Goal: Communication & Community: Answer question/provide support

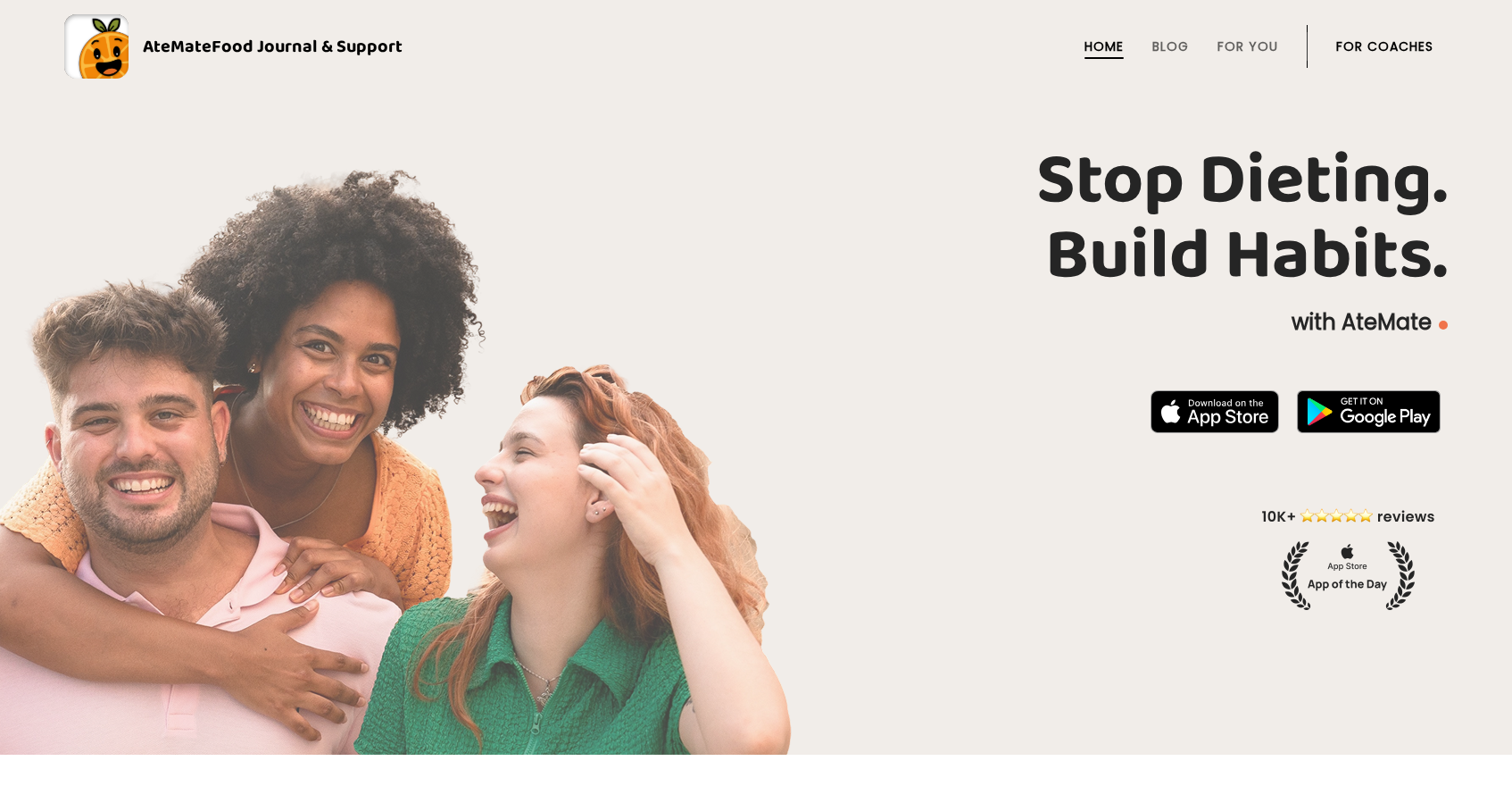
click at [1361, 56] on li "For Coaches" at bounding box center [1384, 46] width 97 height 42
click at [1362, 41] on link "For Coaches" at bounding box center [1384, 46] width 97 height 14
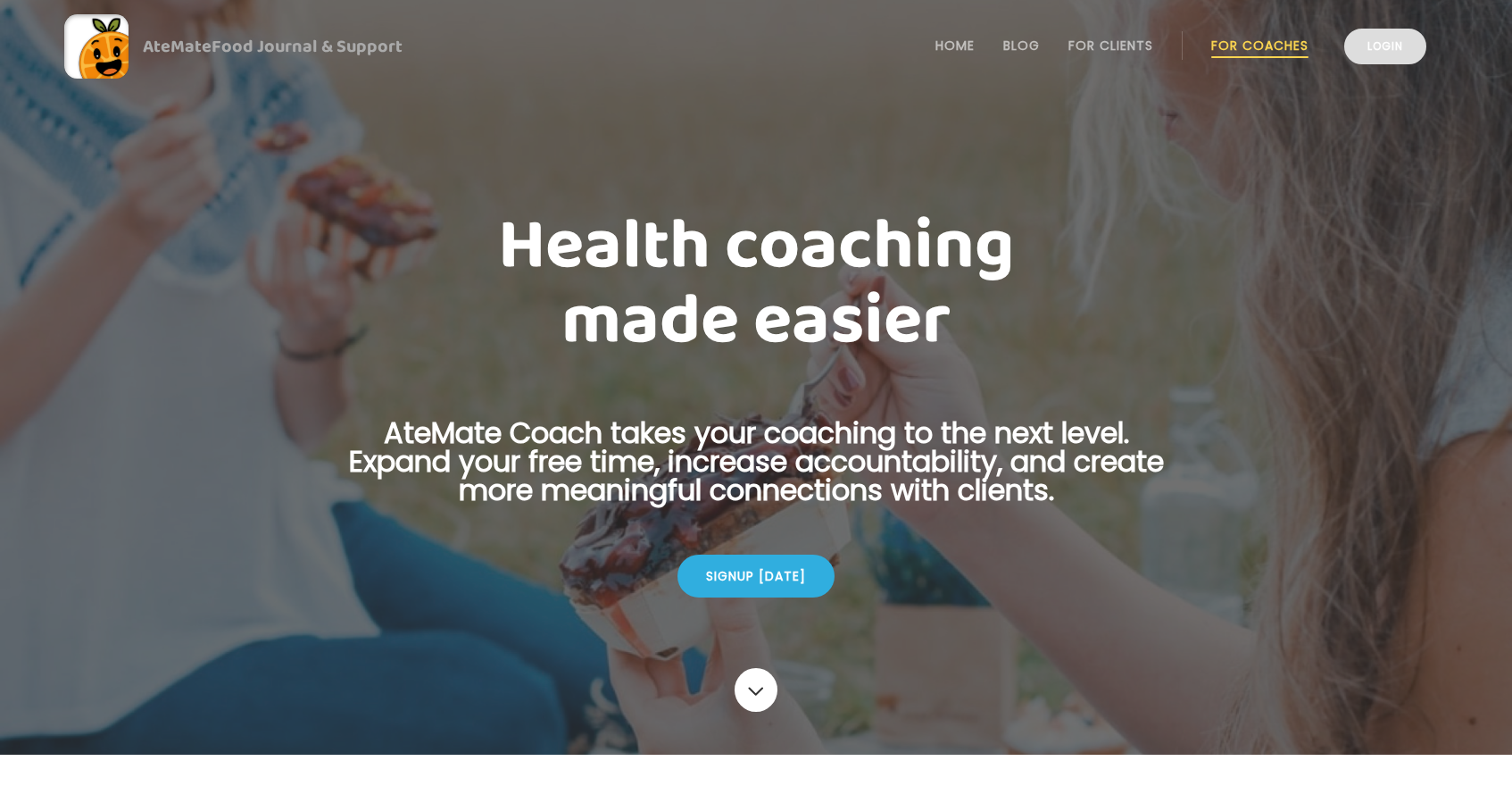
click at [1403, 45] on link "Login" at bounding box center [1385, 46] width 82 height 36
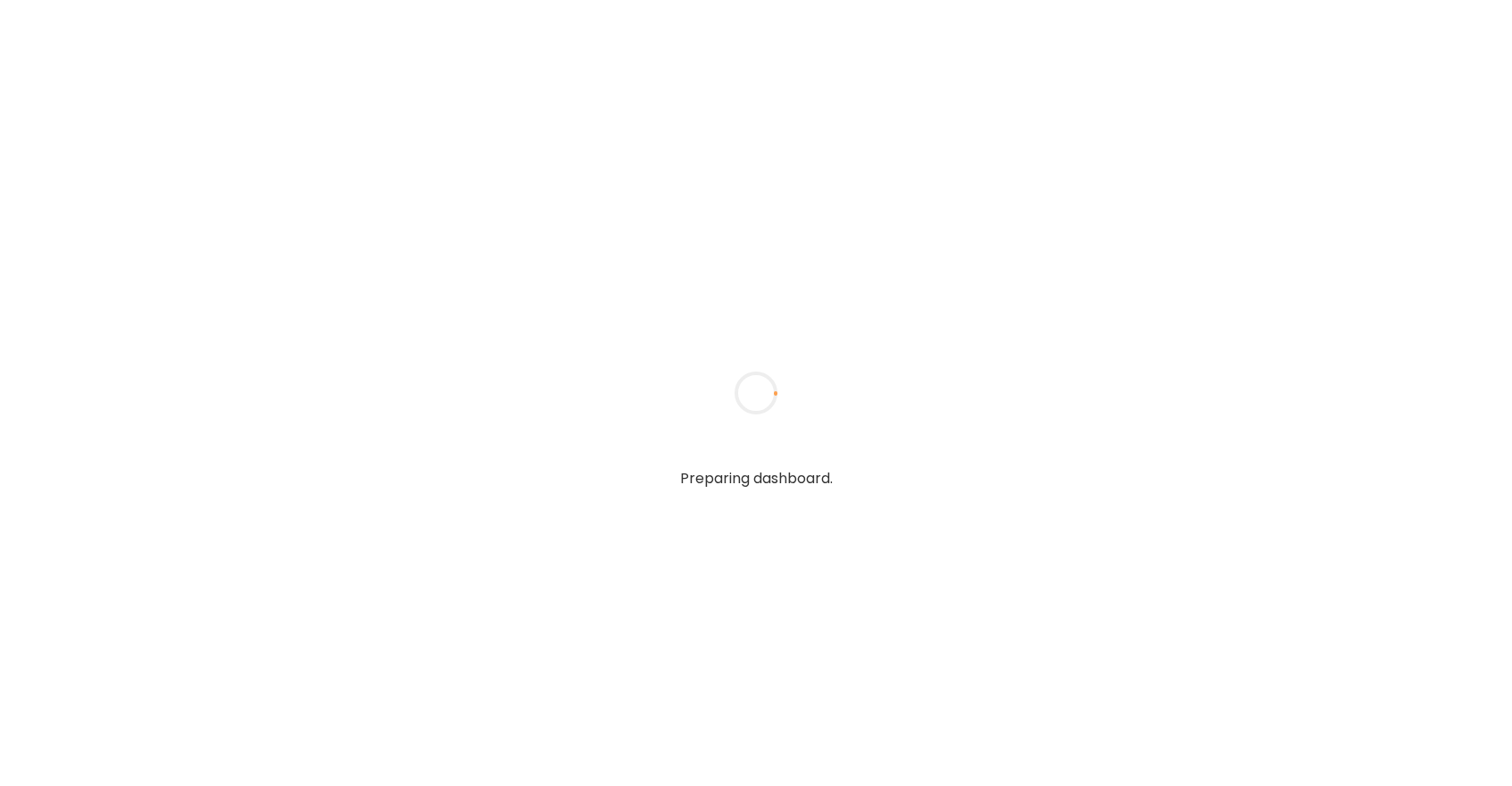
type textarea "**********"
type input "*****"
type input "**********"
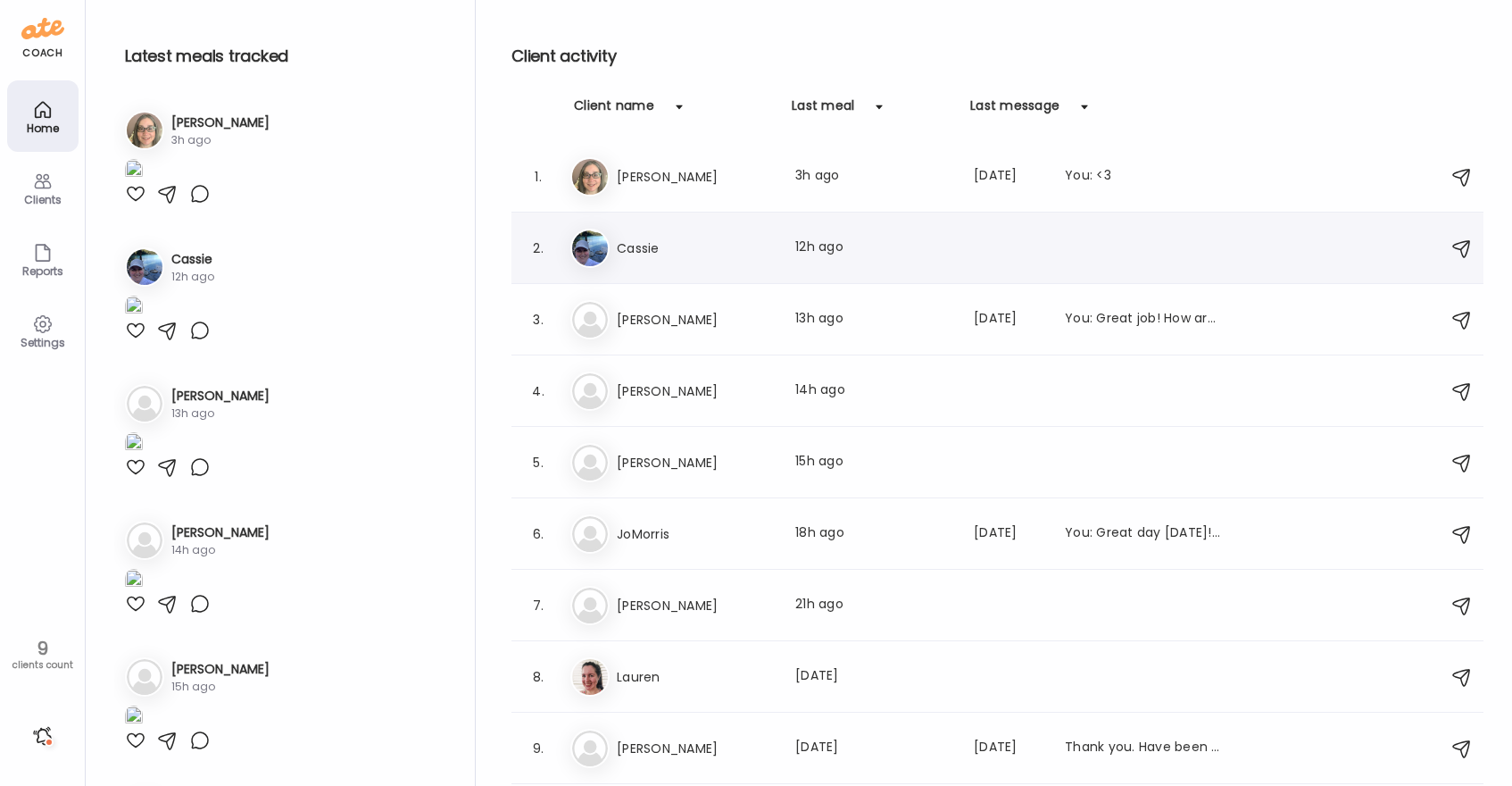
click at [696, 245] on h3 "Cassie" at bounding box center [695, 248] width 157 height 21
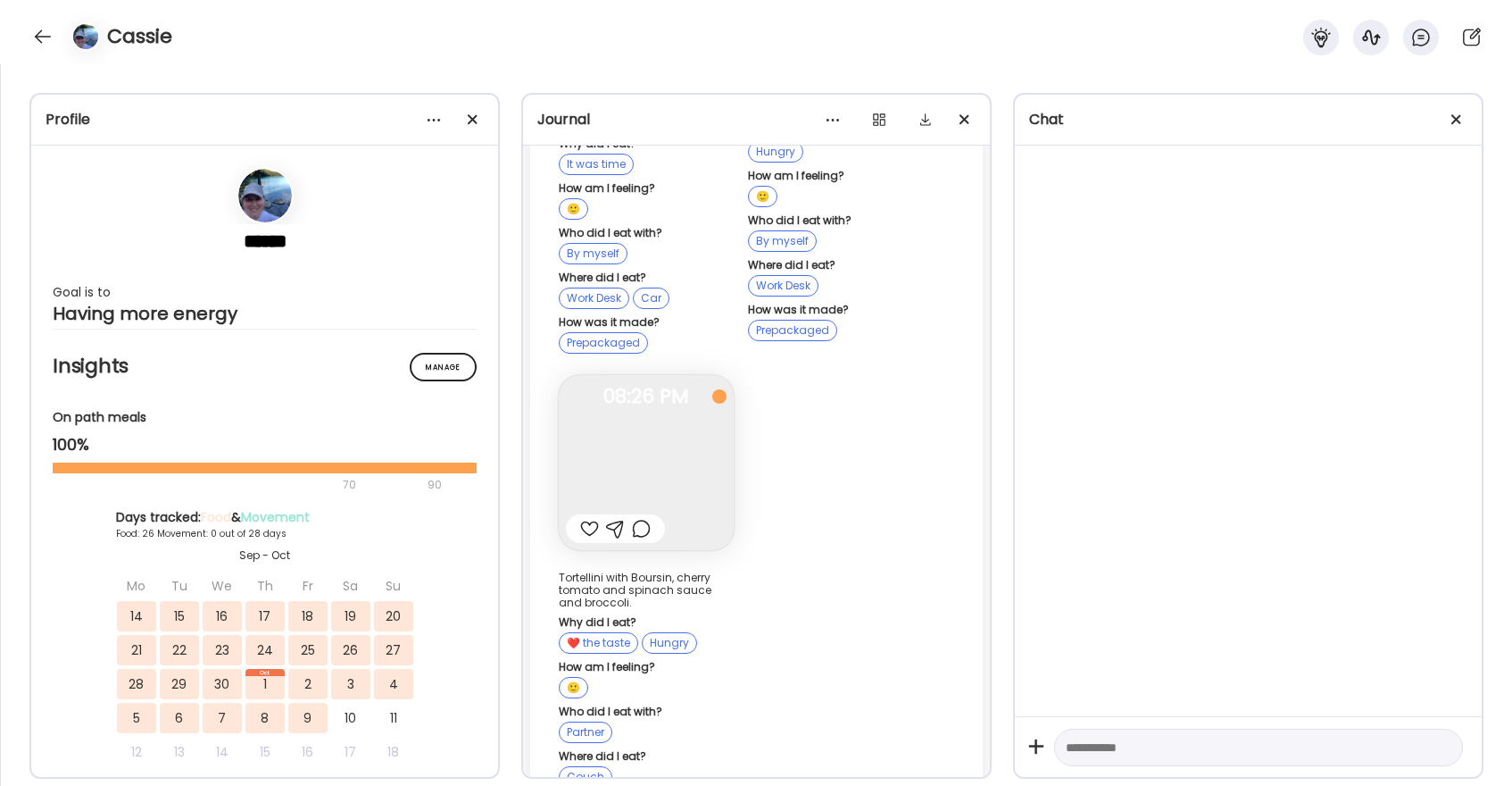
scroll to position [27718, 0]
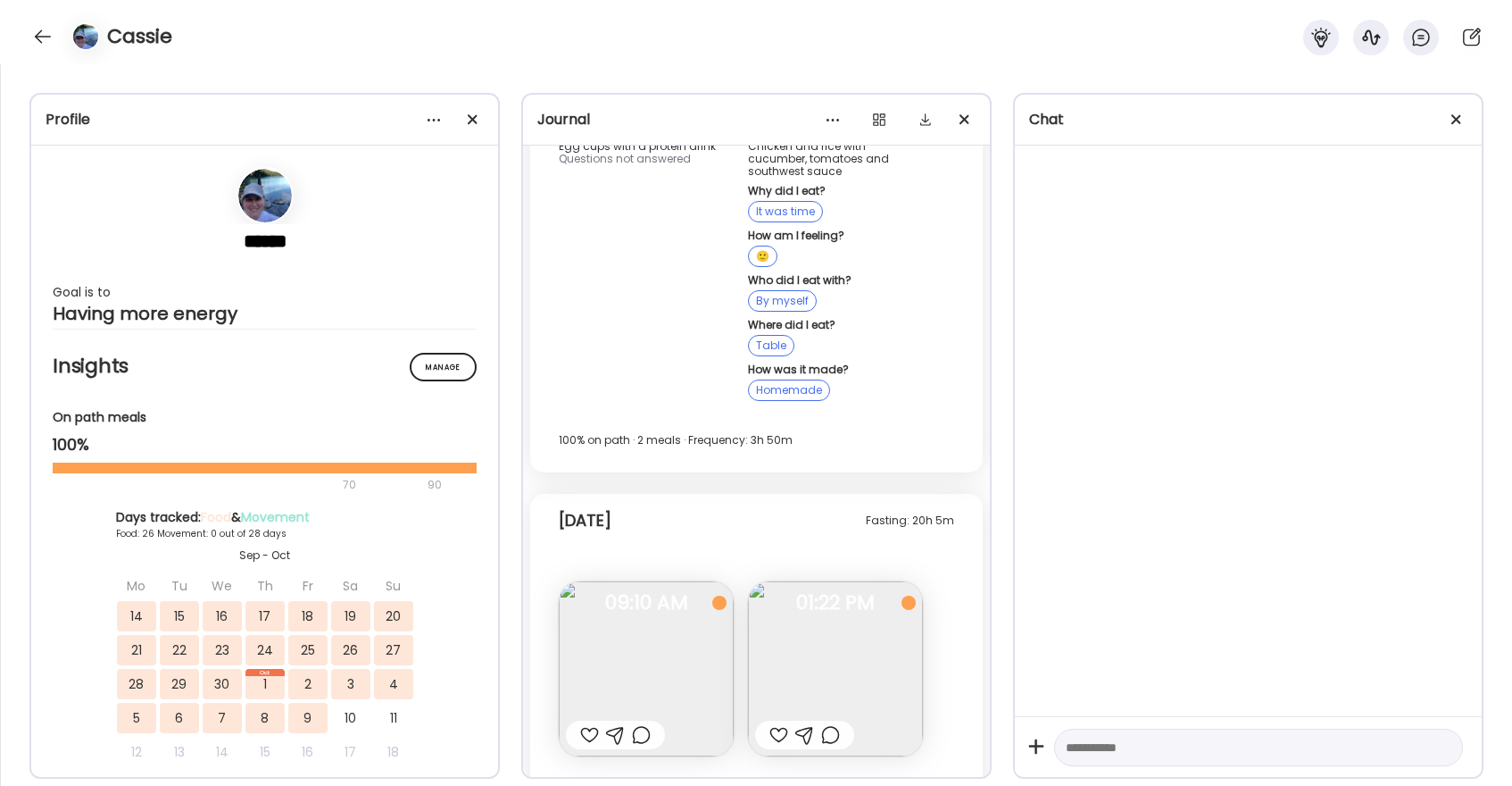
click at [777, 724] on div at bounding box center [778, 734] width 18 height 21
click at [44, 41] on div at bounding box center [42, 36] width 29 height 29
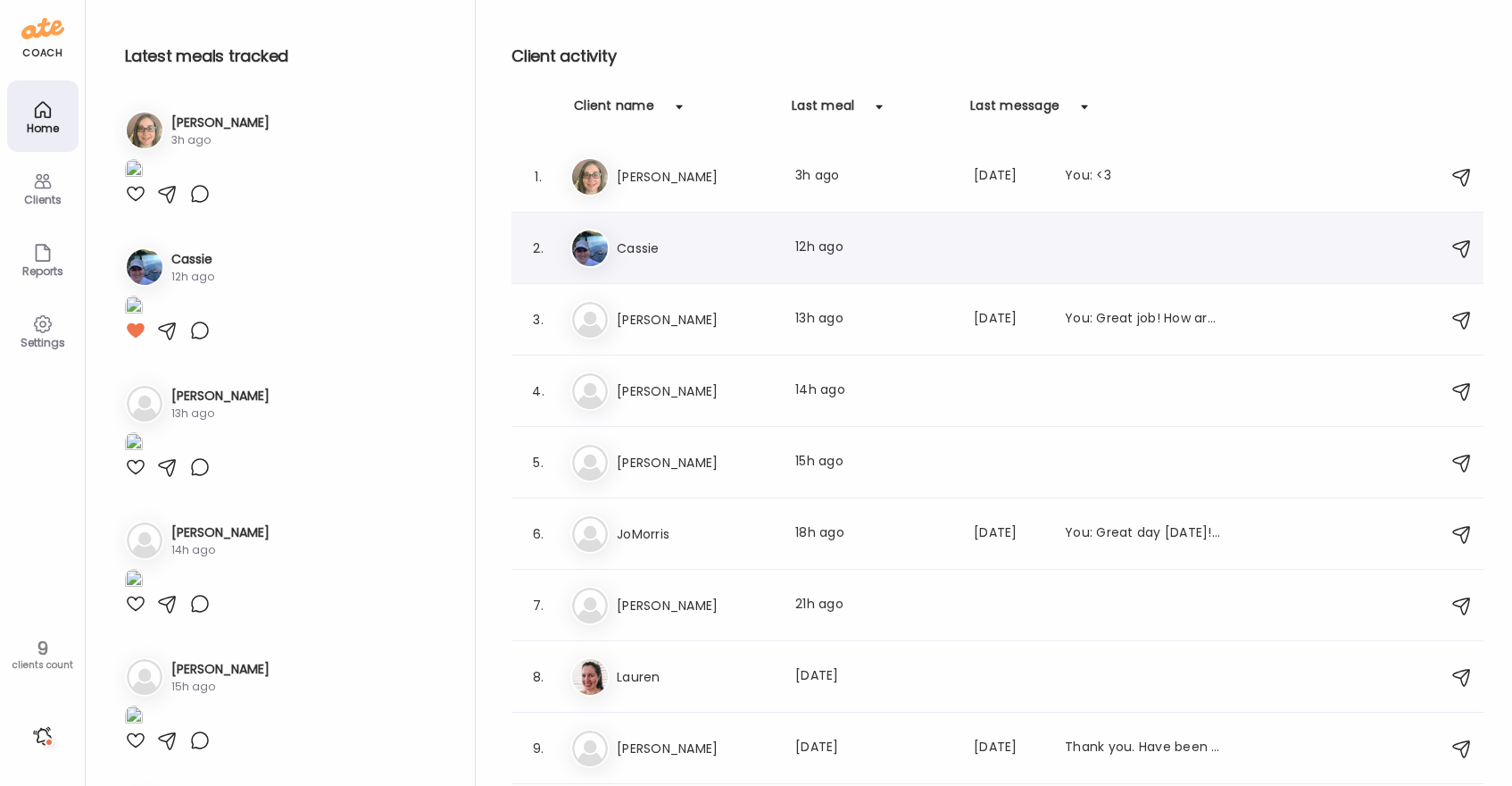
click at [649, 252] on h3 "Cassie" at bounding box center [695, 248] width 157 height 21
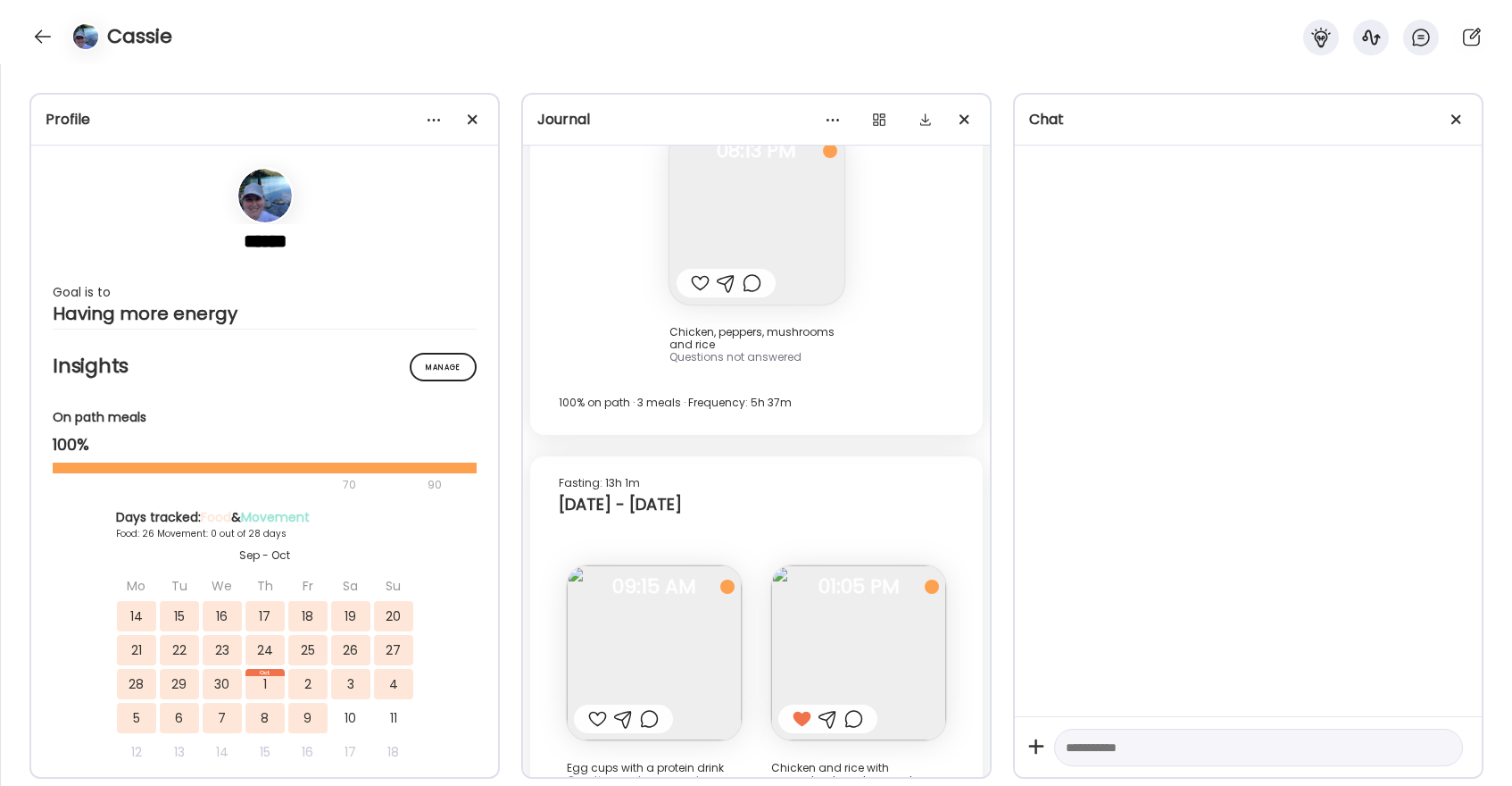
scroll to position [17861, 0]
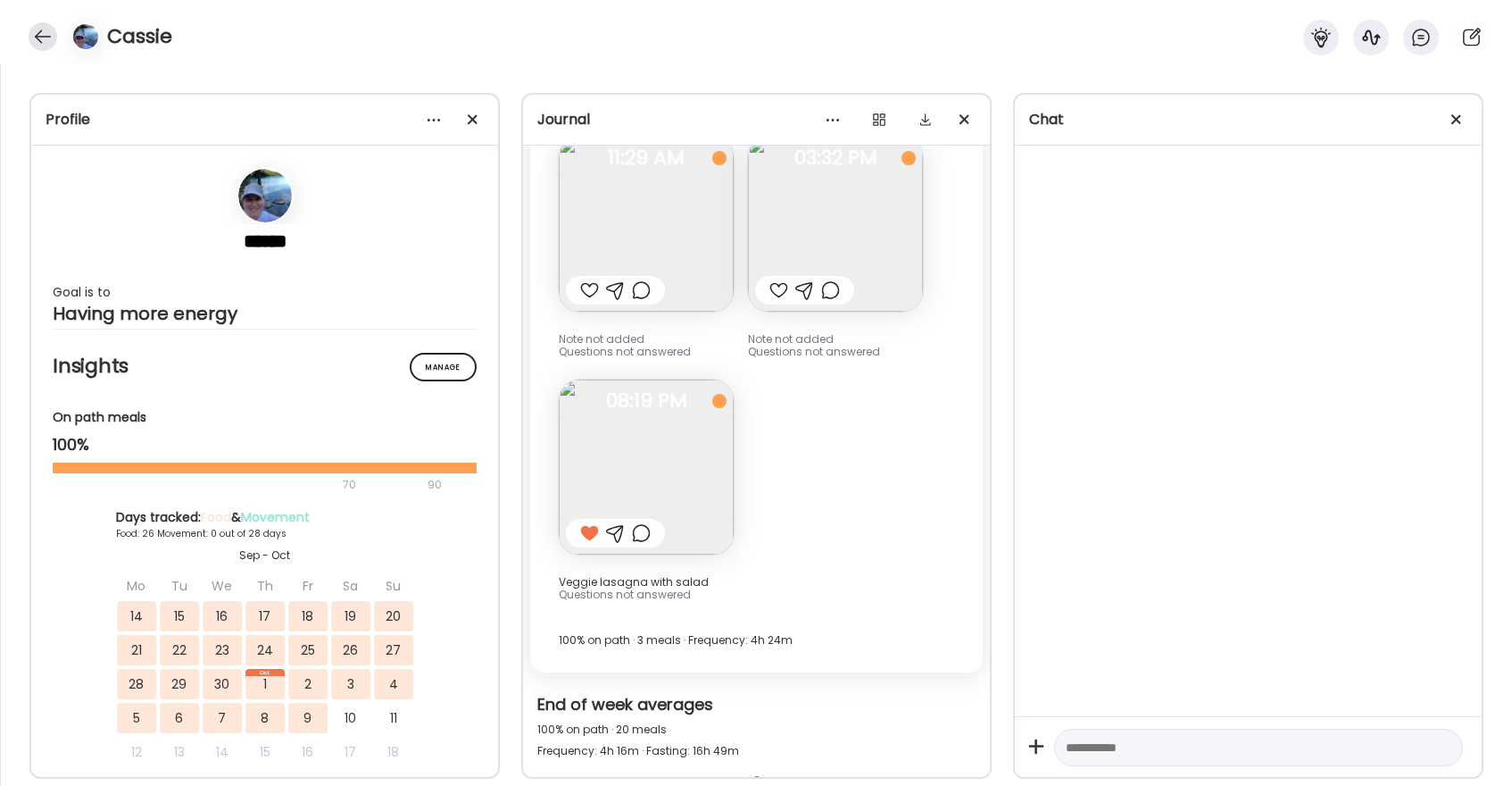
click at [48, 35] on div at bounding box center [42, 36] width 29 height 29
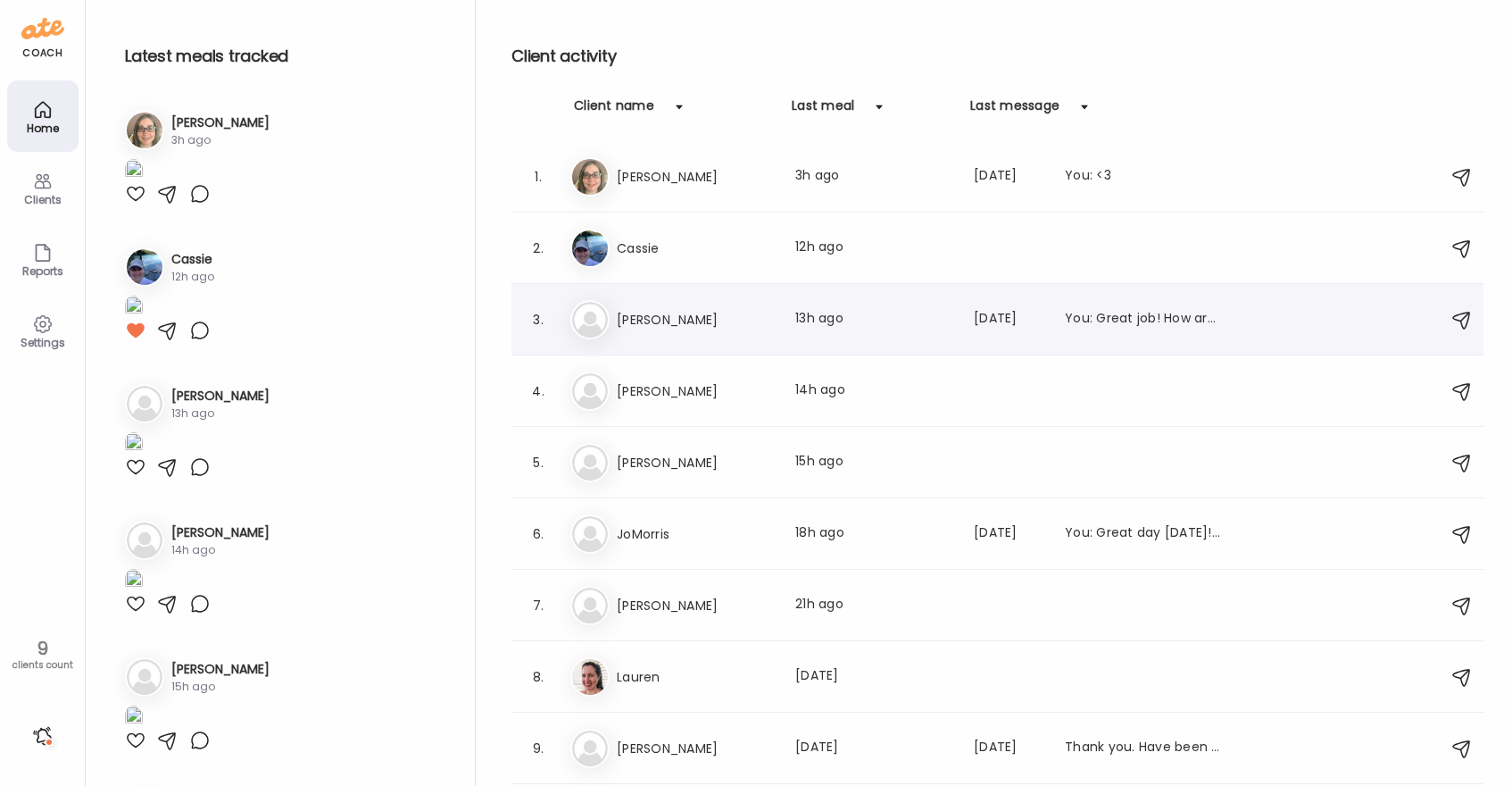
click at [700, 324] on h3 "[PERSON_NAME]" at bounding box center [695, 320] width 157 height 21
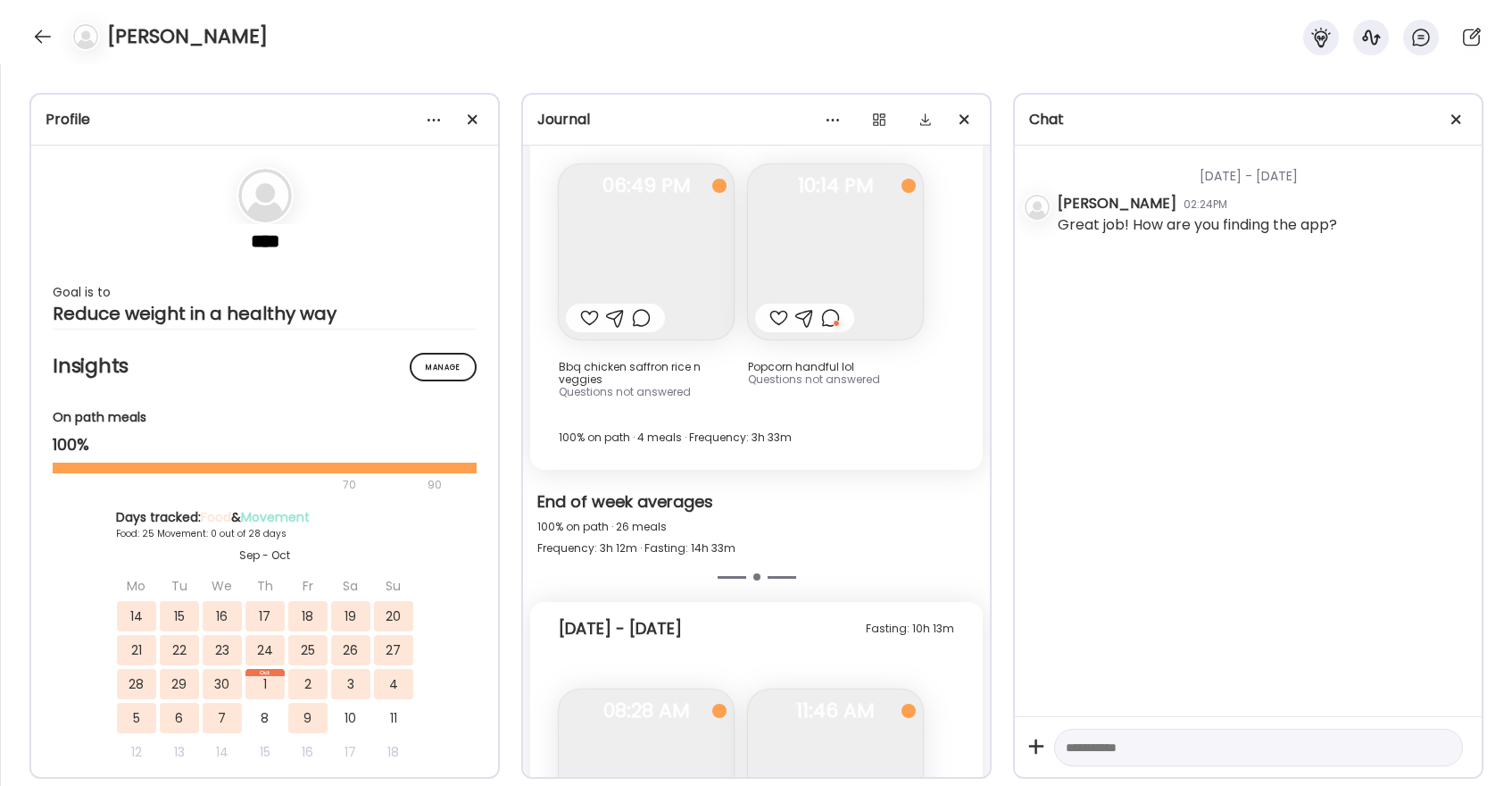
scroll to position [20719, 0]
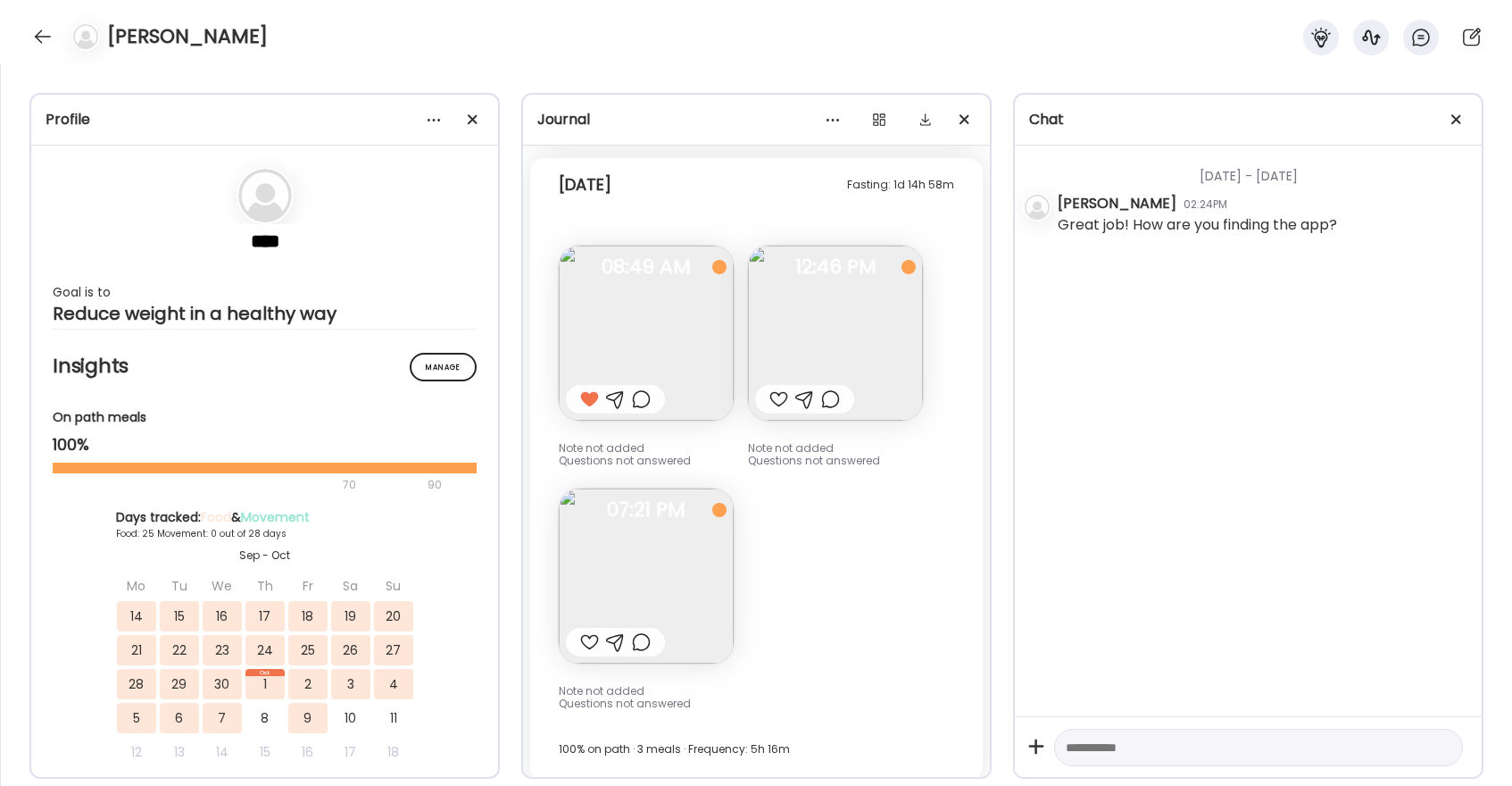
click at [771, 389] on div at bounding box center [778, 399] width 18 height 21
click at [590, 632] on div at bounding box center [589, 642] width 18 height 21
click at [46, 34] on div at bounding box center [42, 36] width 29 height 29
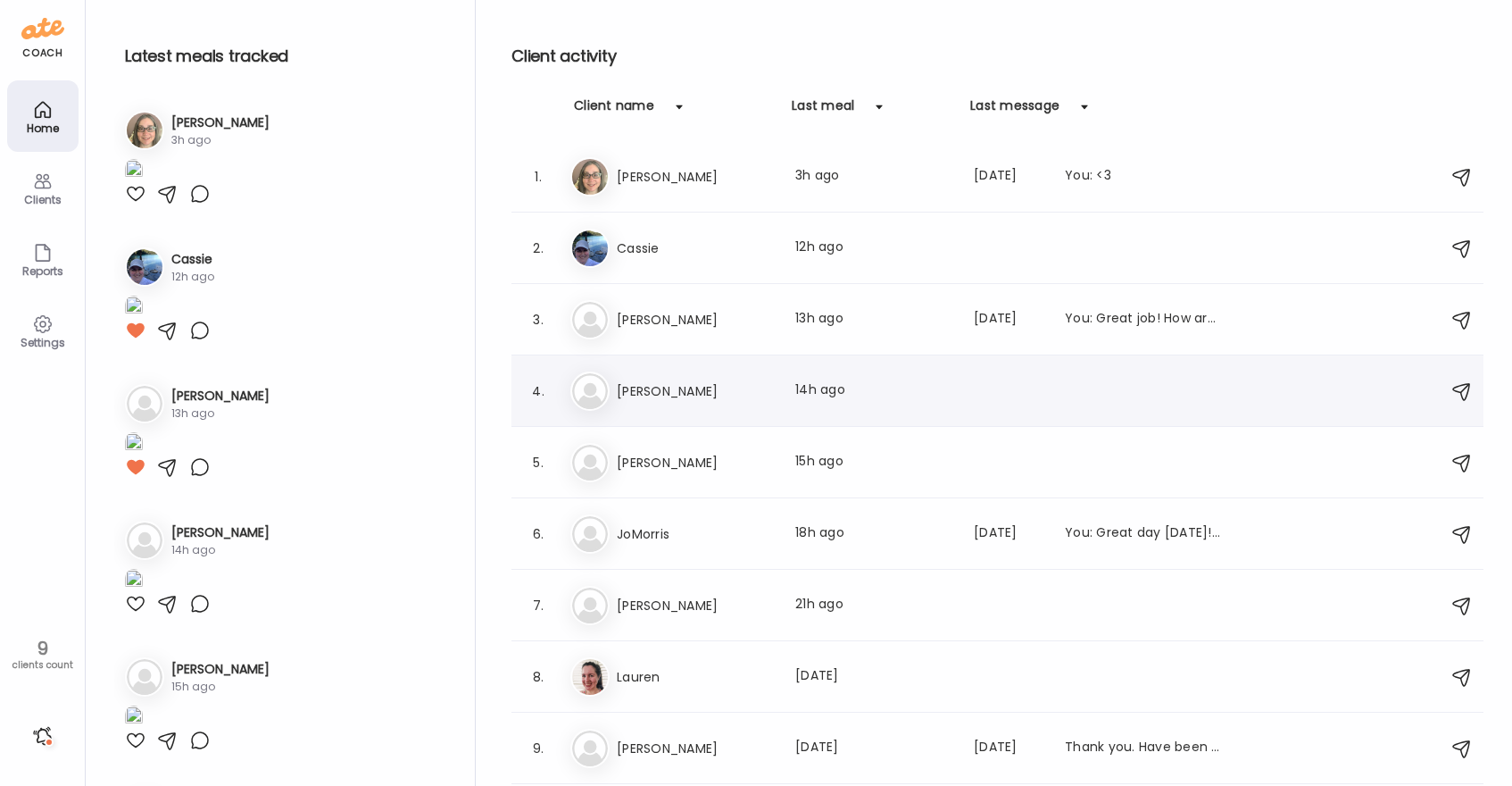
click at [659, 376] on div "Pa [PERSON_NAME] Last meal: 14h ago" at bounding box center [1000, 391] width 859 height 40
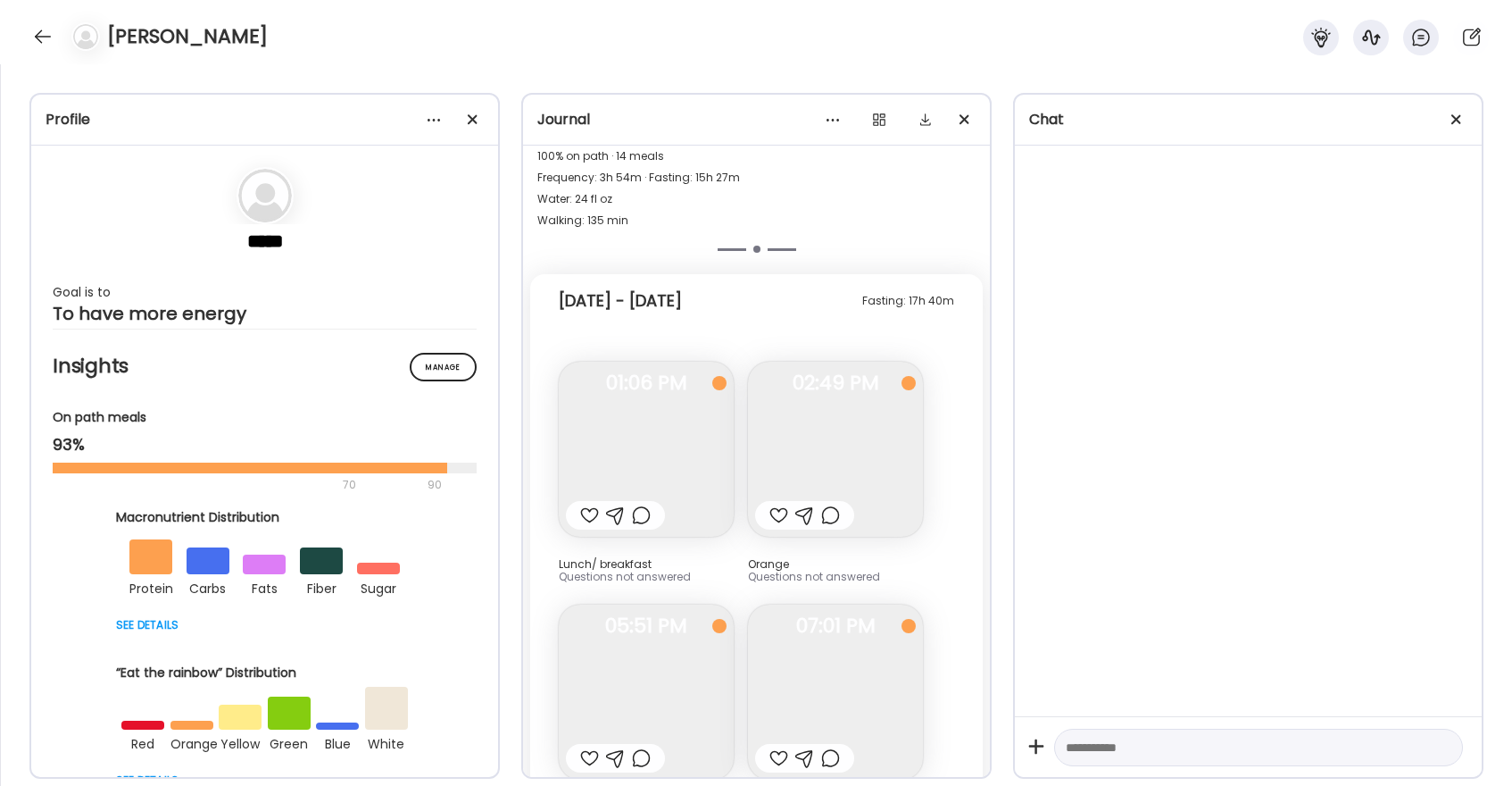
scroll to position [28348, 0]
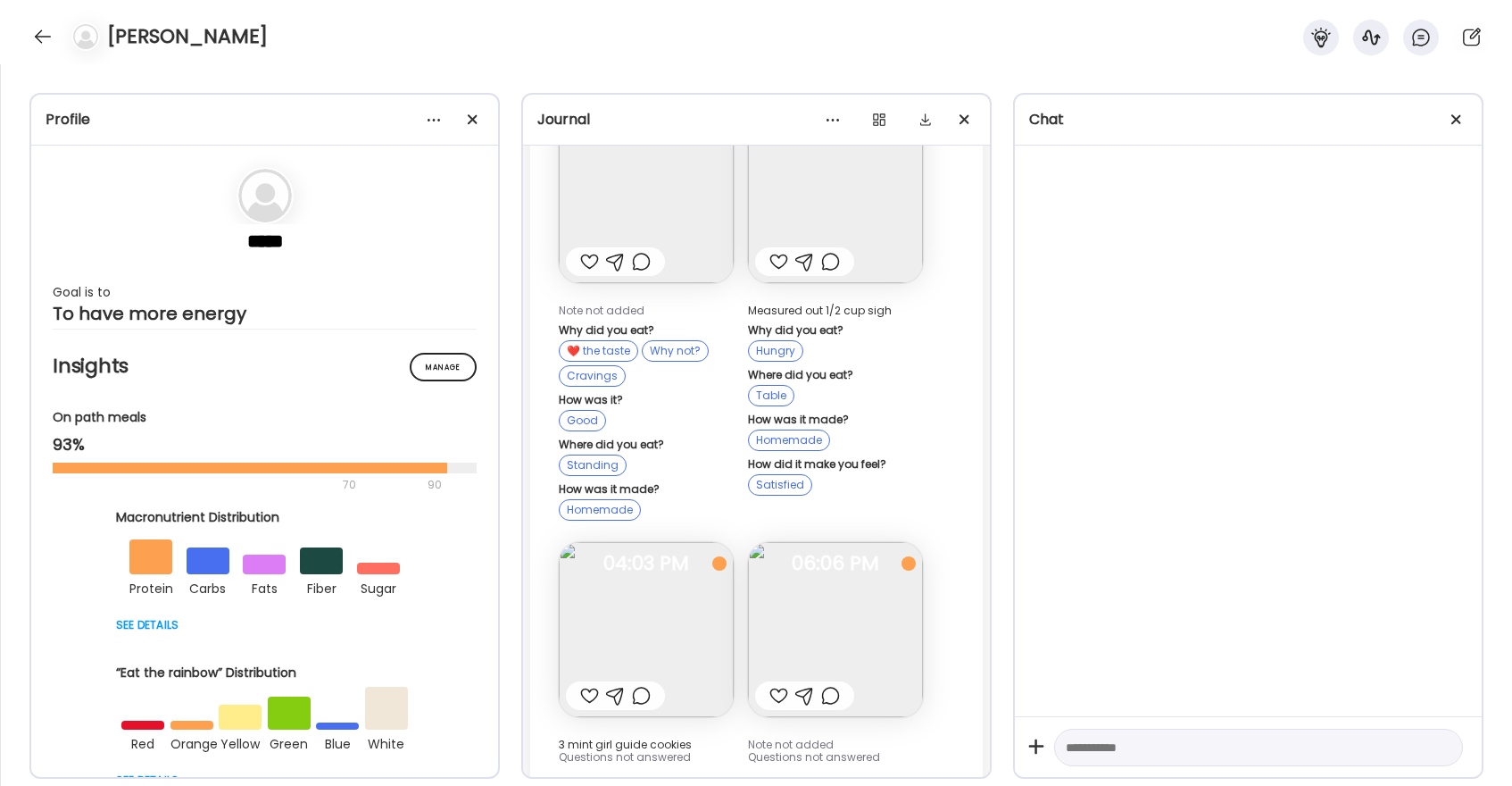
click at [781, 685] on div at bounding box center [778, 695] width 18 height 21
click at [589, 685] on div at bounding box center [589, 695] width 18 height 21
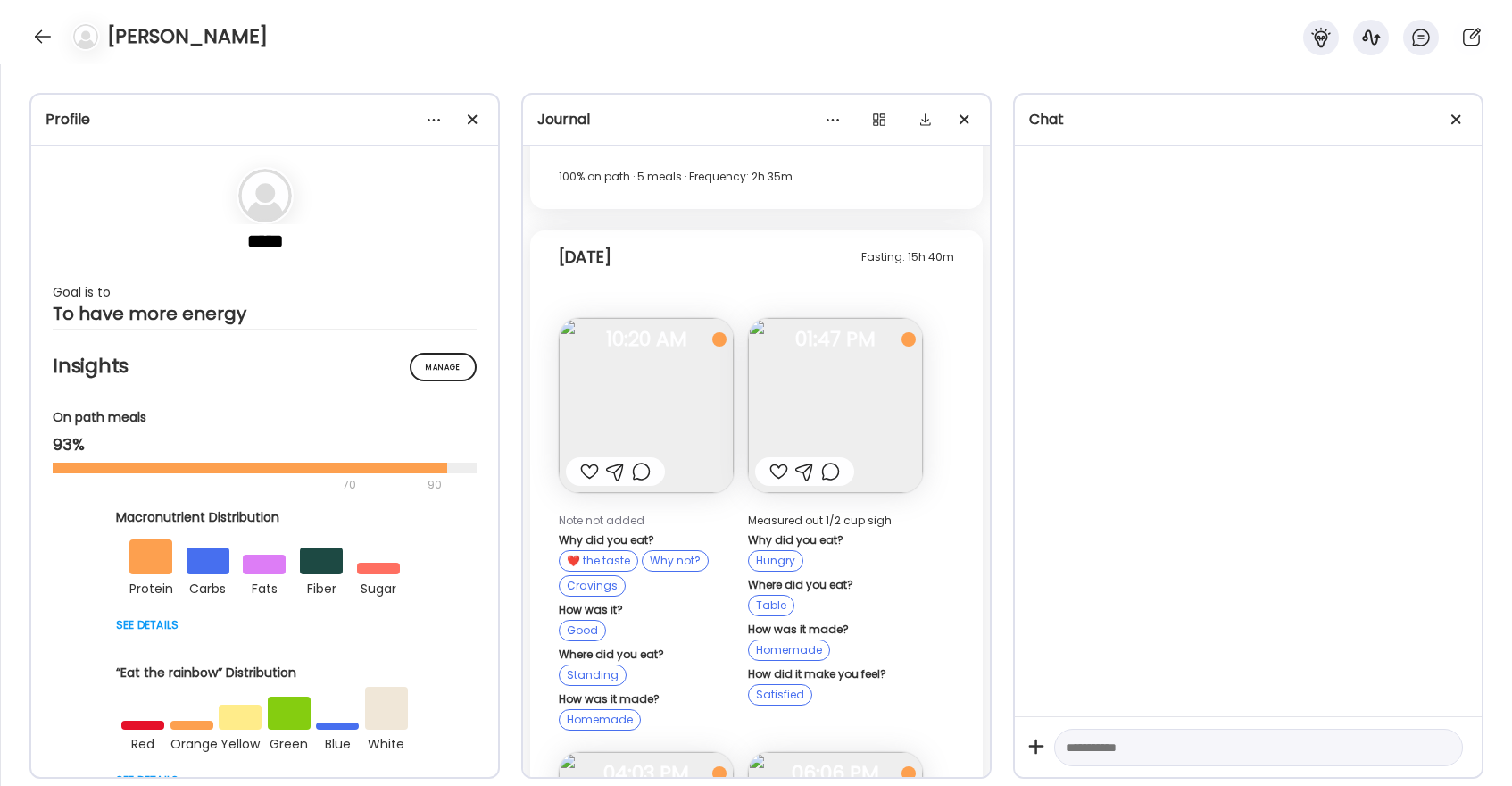
scroll to position [28134, 0]
click at [781, 465] on div at bounding box center [778, 475] width 18 height 21
click at [40, 33] on div at bounding box center [42, 36] width 29 height 29
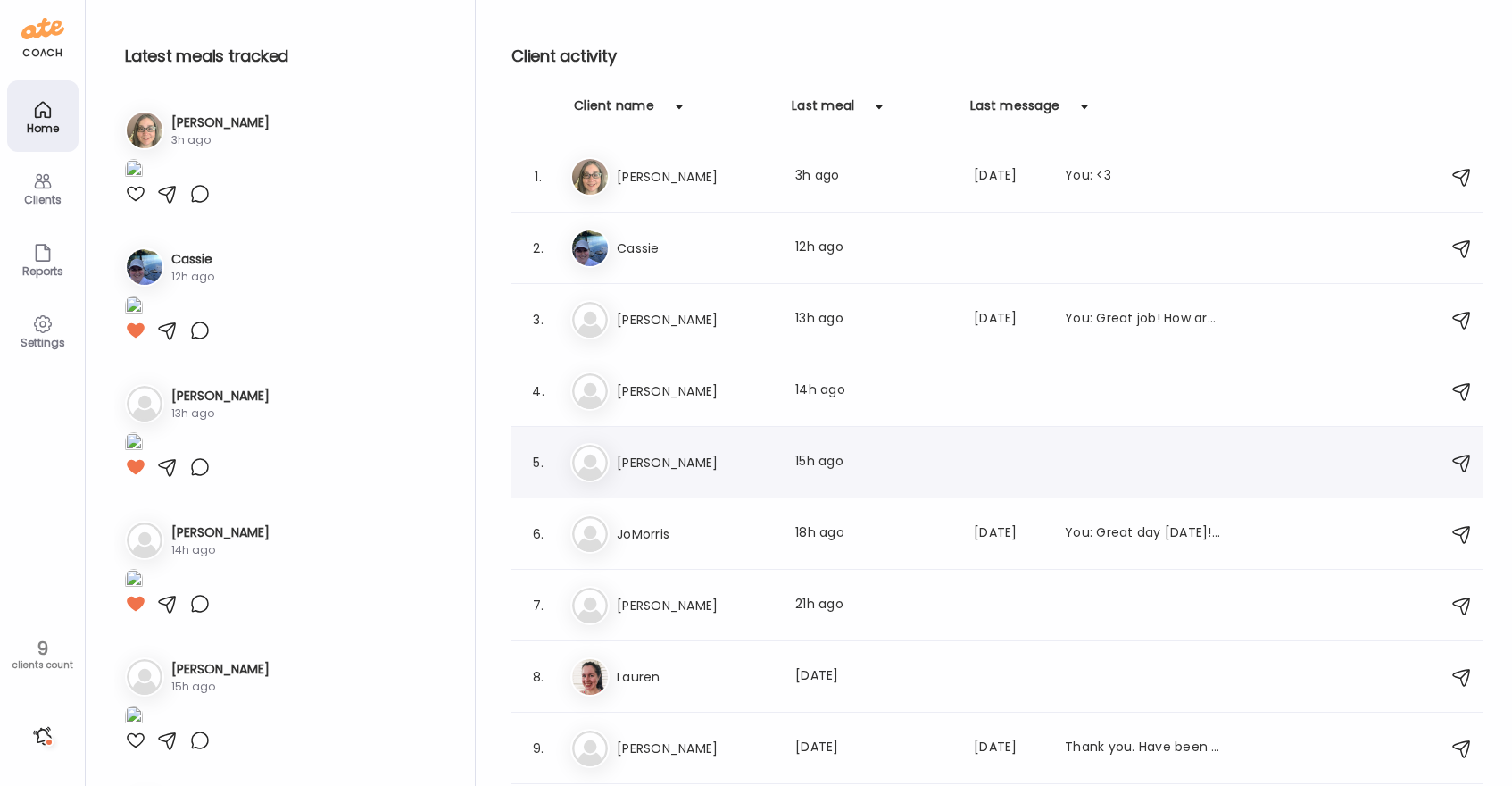
click at [693, 452] on h3 "[PERSON_NAME]" at bounding box center [695, 462] width 157 height 21
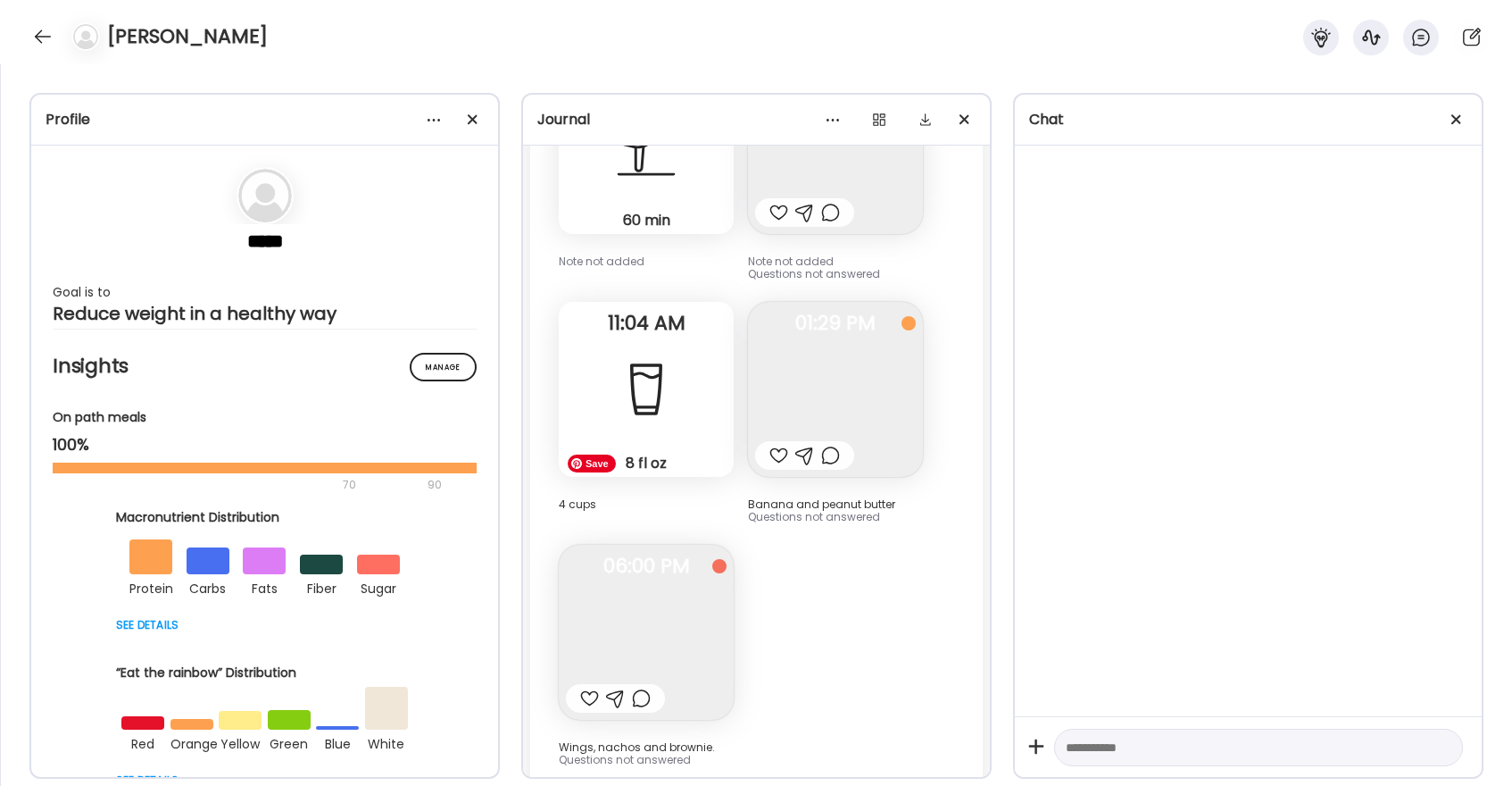
scroll to position [34439, 0]
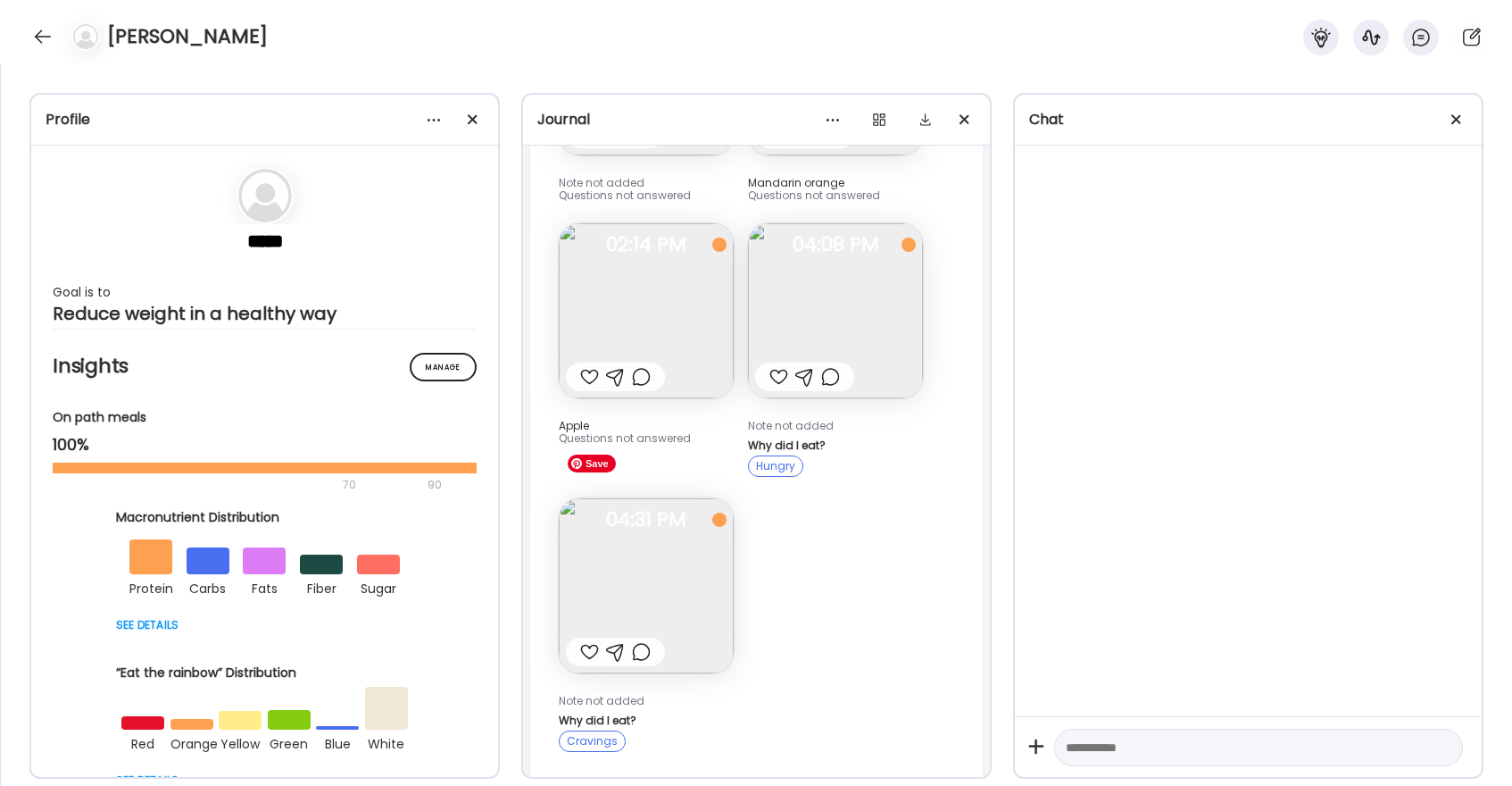
click at [634, 540] on img at bounding box center [645, 585] width 174 height 175
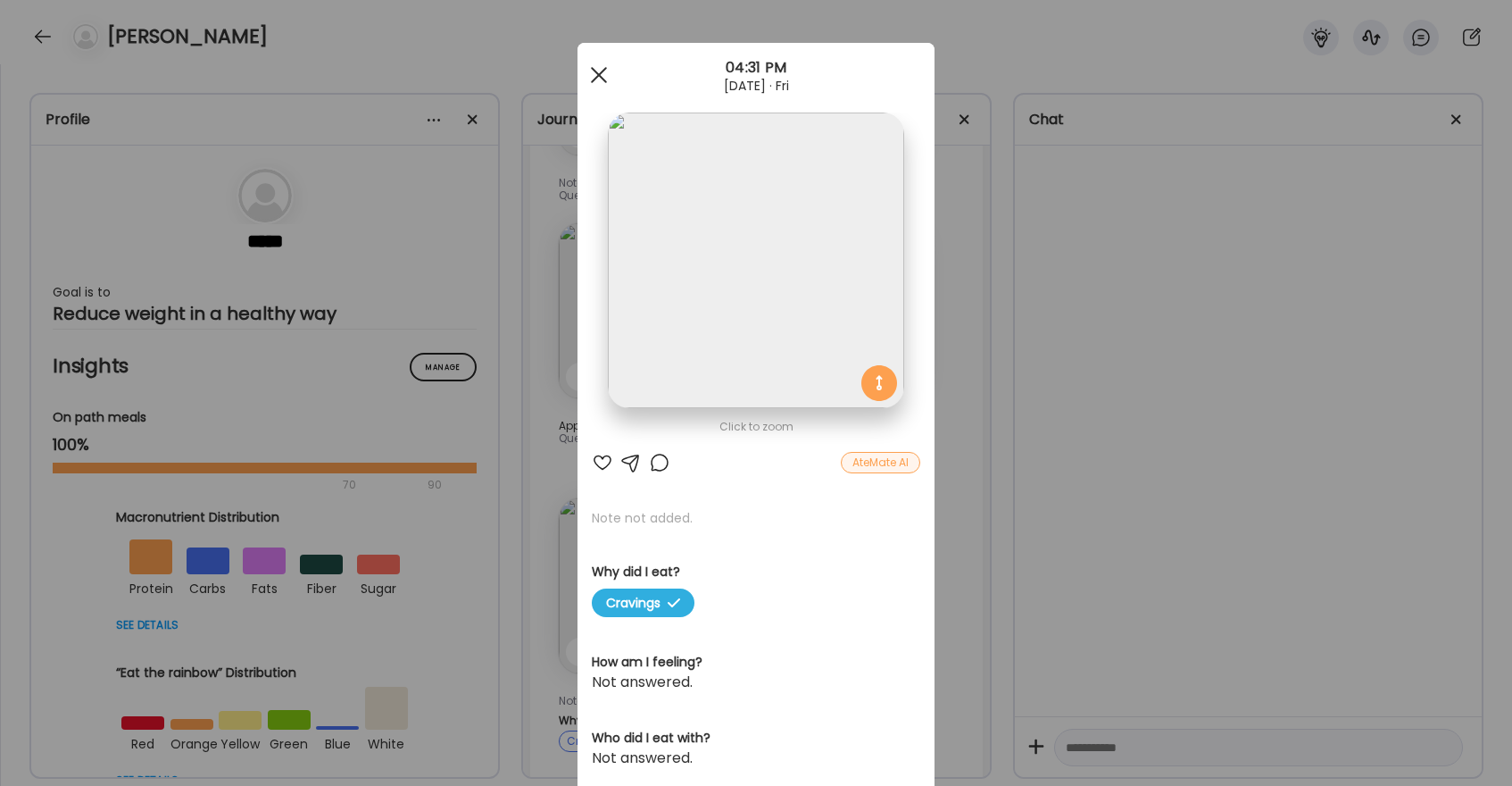
click at [601, 80] on div at bounding box center [598, 75] width 36 height 36
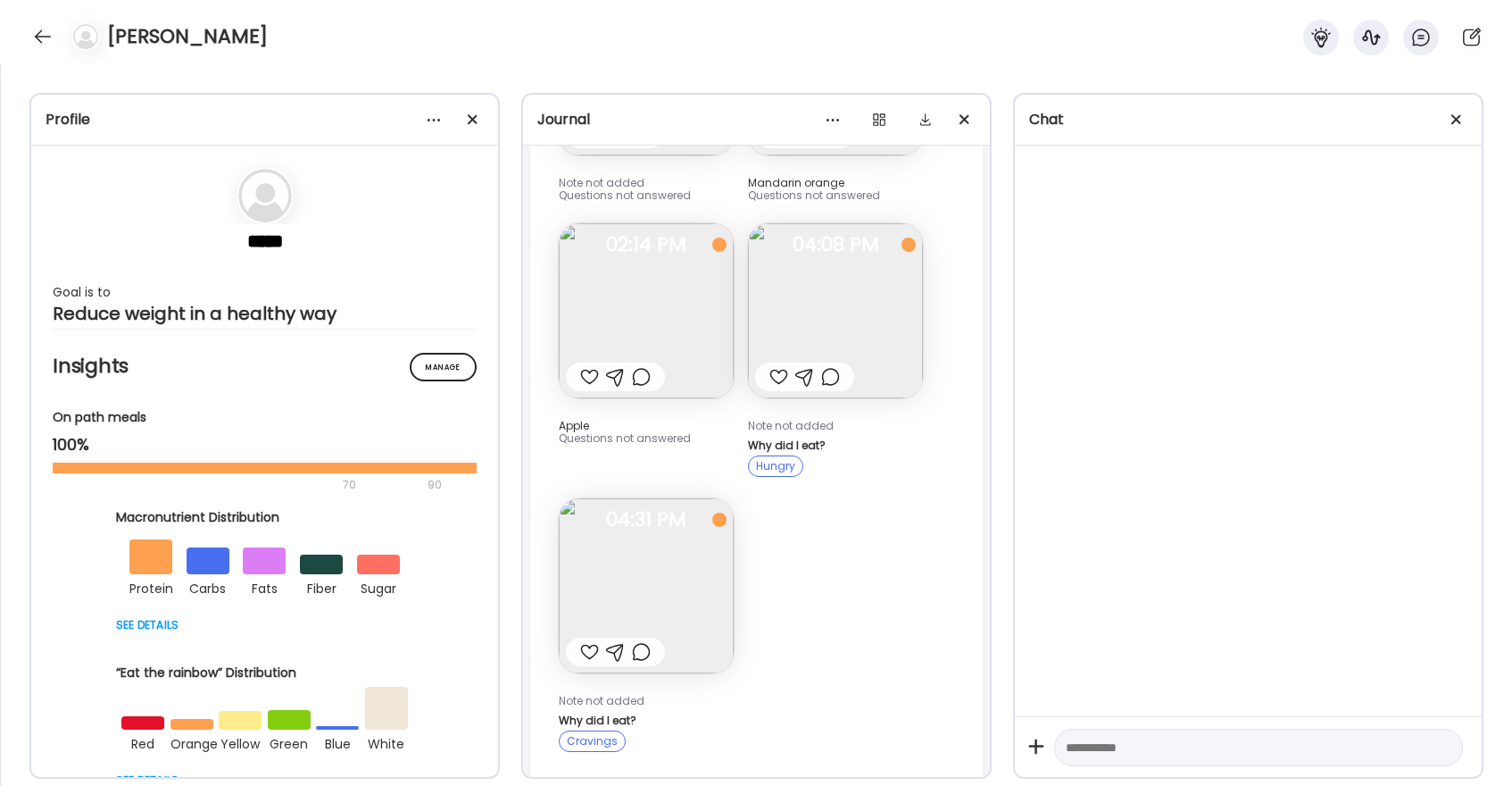
click at [589, 641] on div at bounding box center [589, 651] width 18 height 21
click at [777, 366] on div at bounding box center [778, 376] width 18 height 21
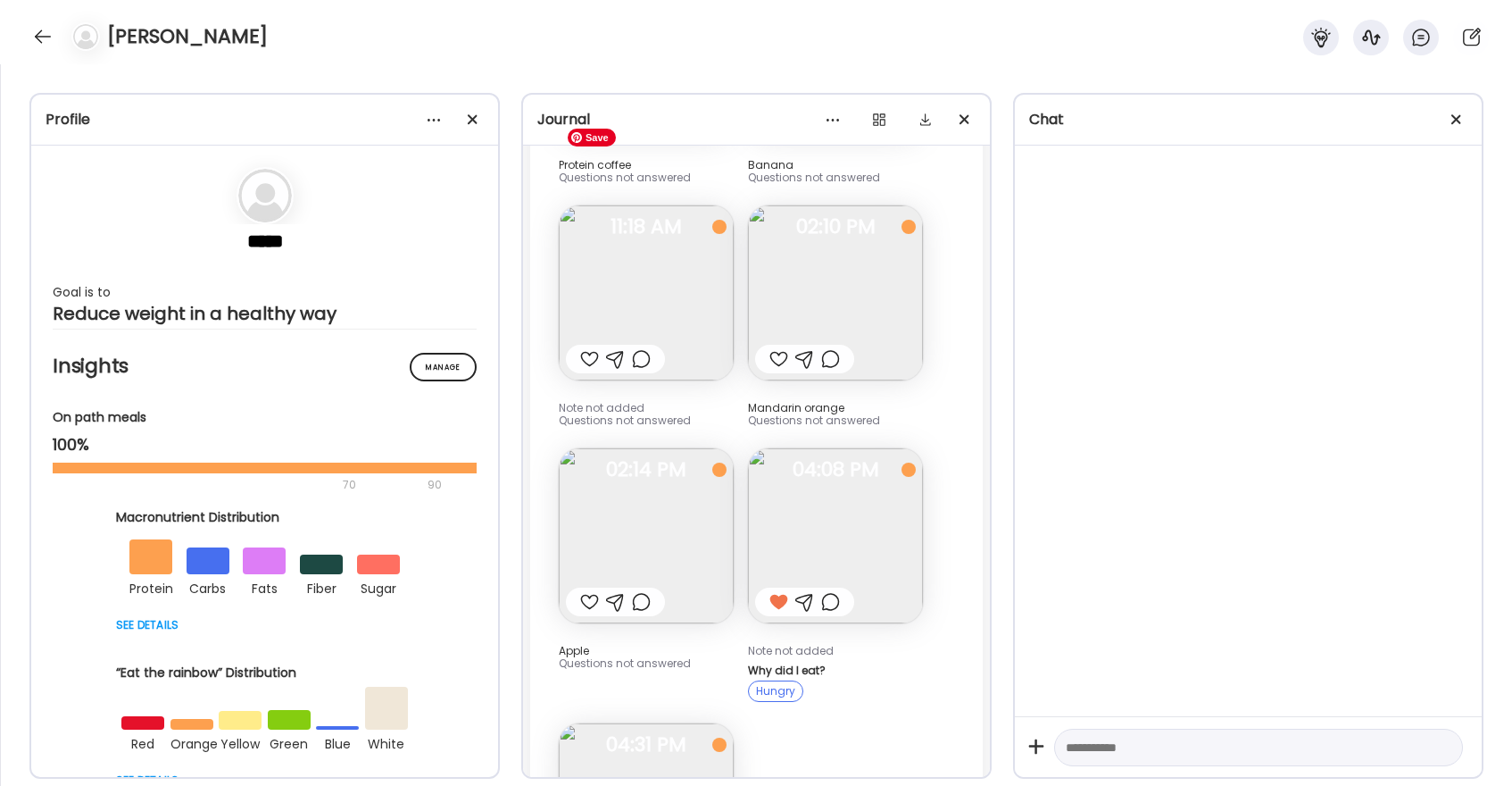
scroll to position [34212, 0]
click at [589, 350] on div at bounding box center [589, 360] width 18 height 21
click at [779, 350] on div at bounding box center [778, 360] width 18 height 21
click at [33, 41] on div at bounding box center [42, 36] width 29 height 29
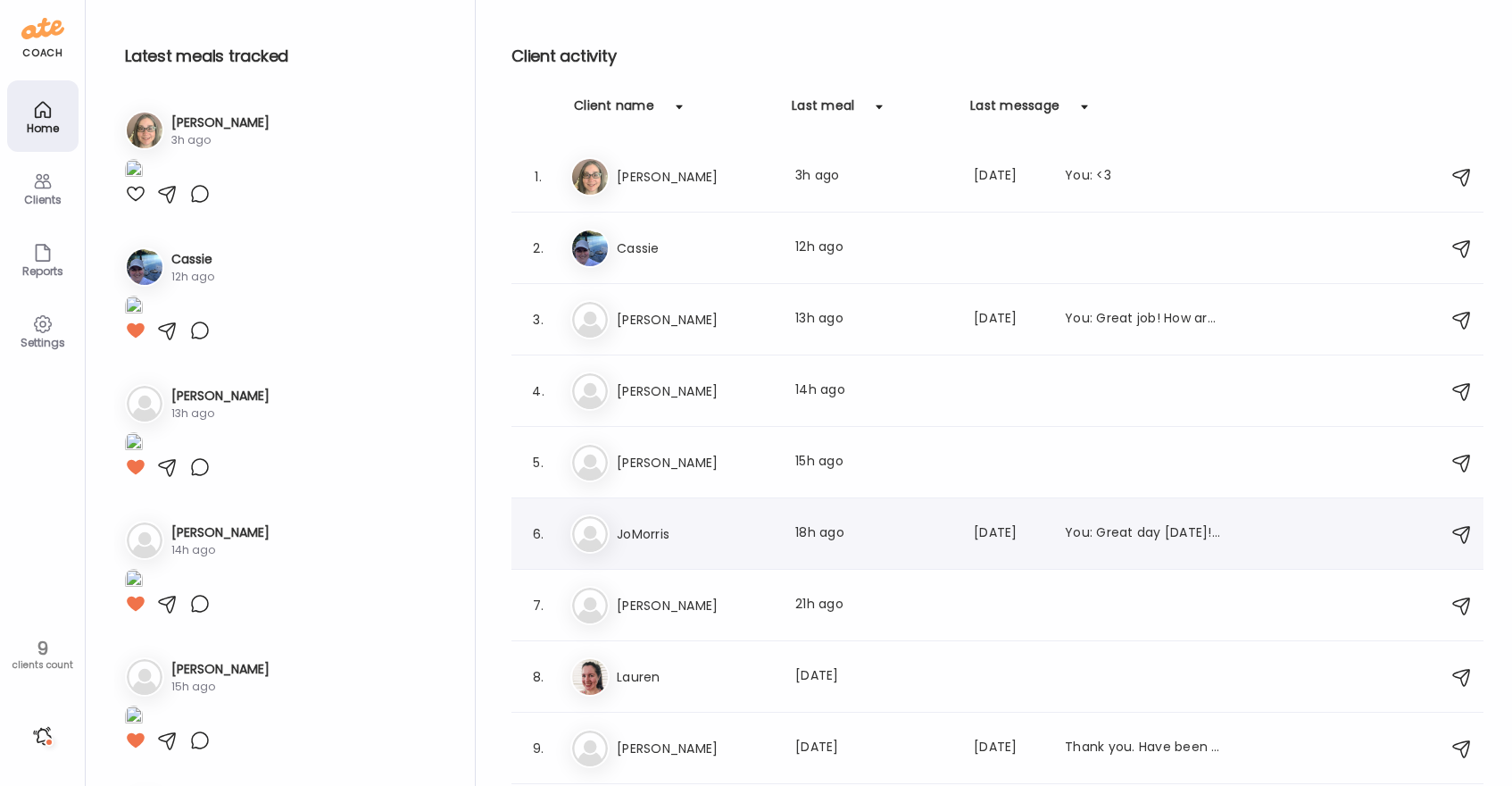
click at [695, 538] on h3 "JoMorris" at bounding box center [695, 534] width 157 height 21
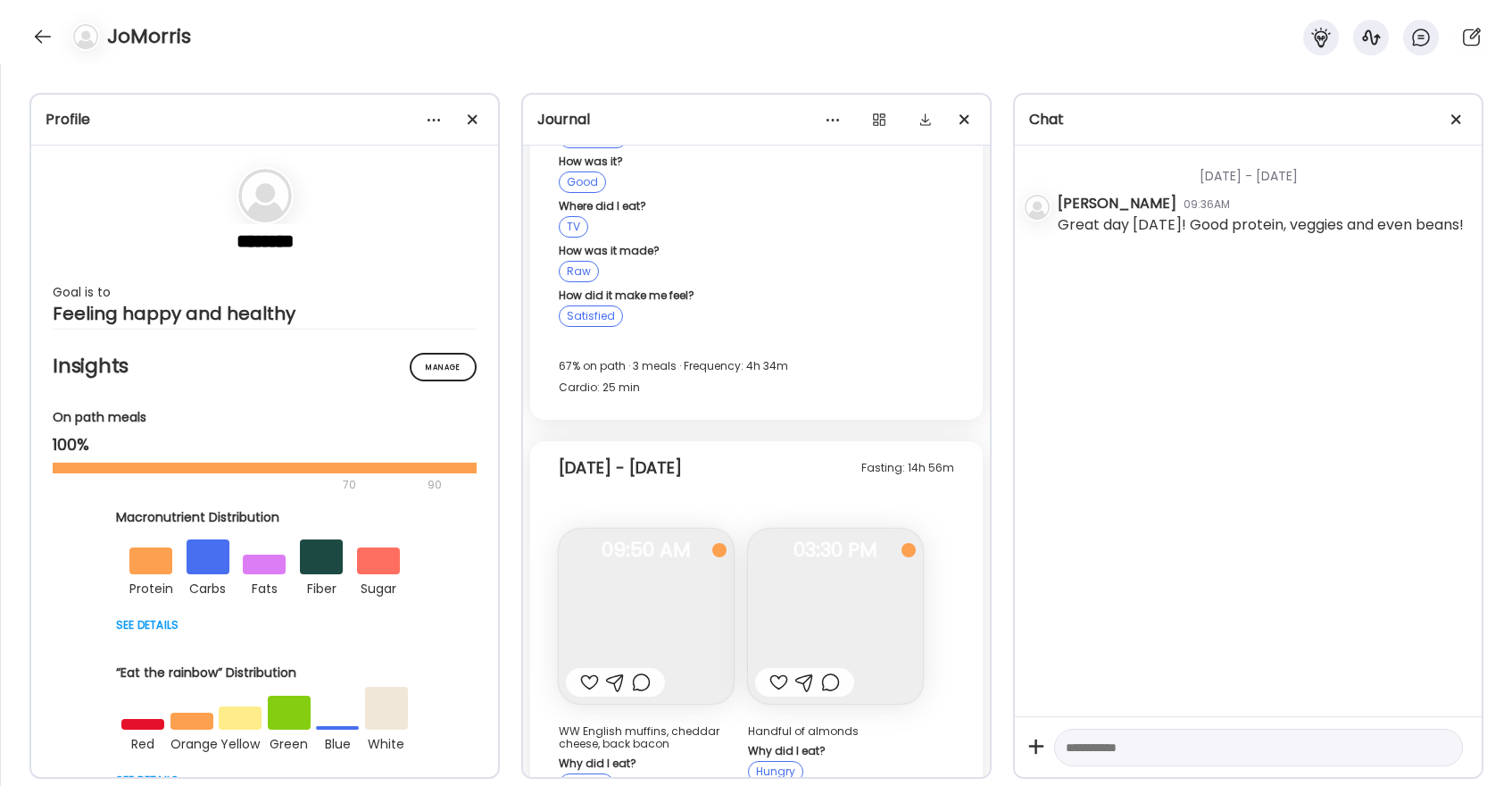
scroll to position [35086, 0]
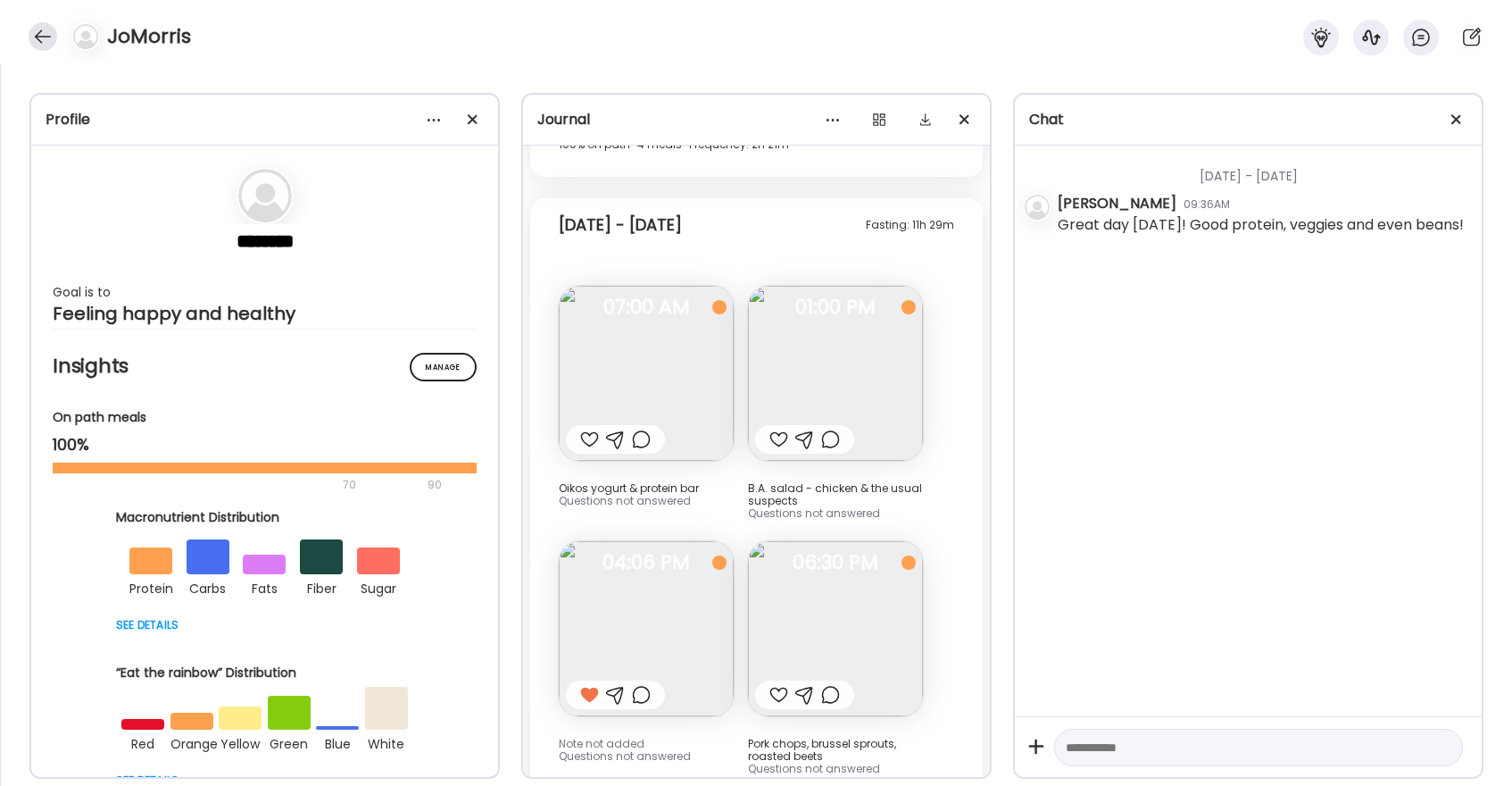
click at [41, 41] on div at bounding box center [42, 36] width 29 height 29
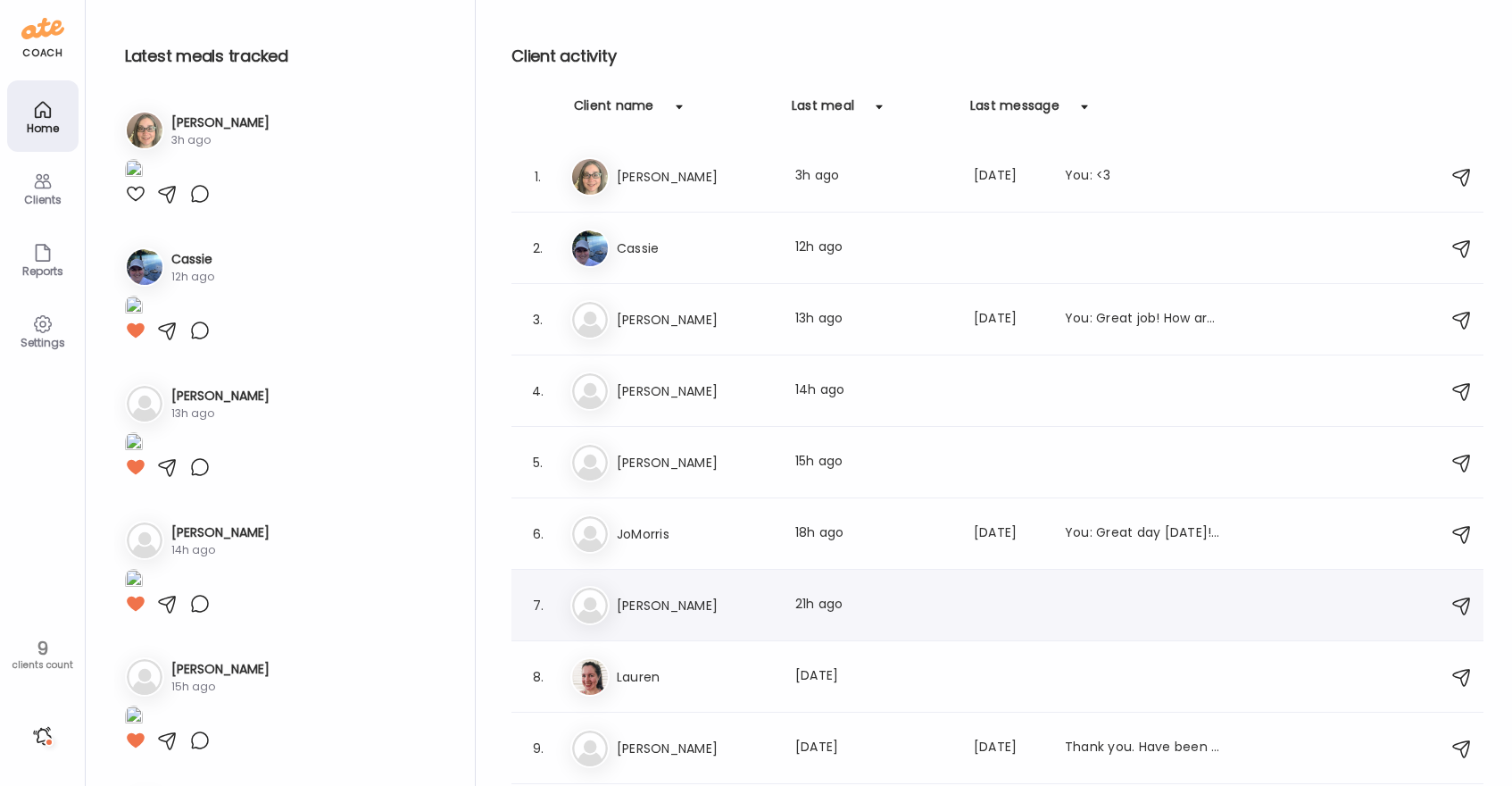
click at [655, 606] on h3 "[PERSON_NAME]" at bounding box center [695, 605] width 157 height 21
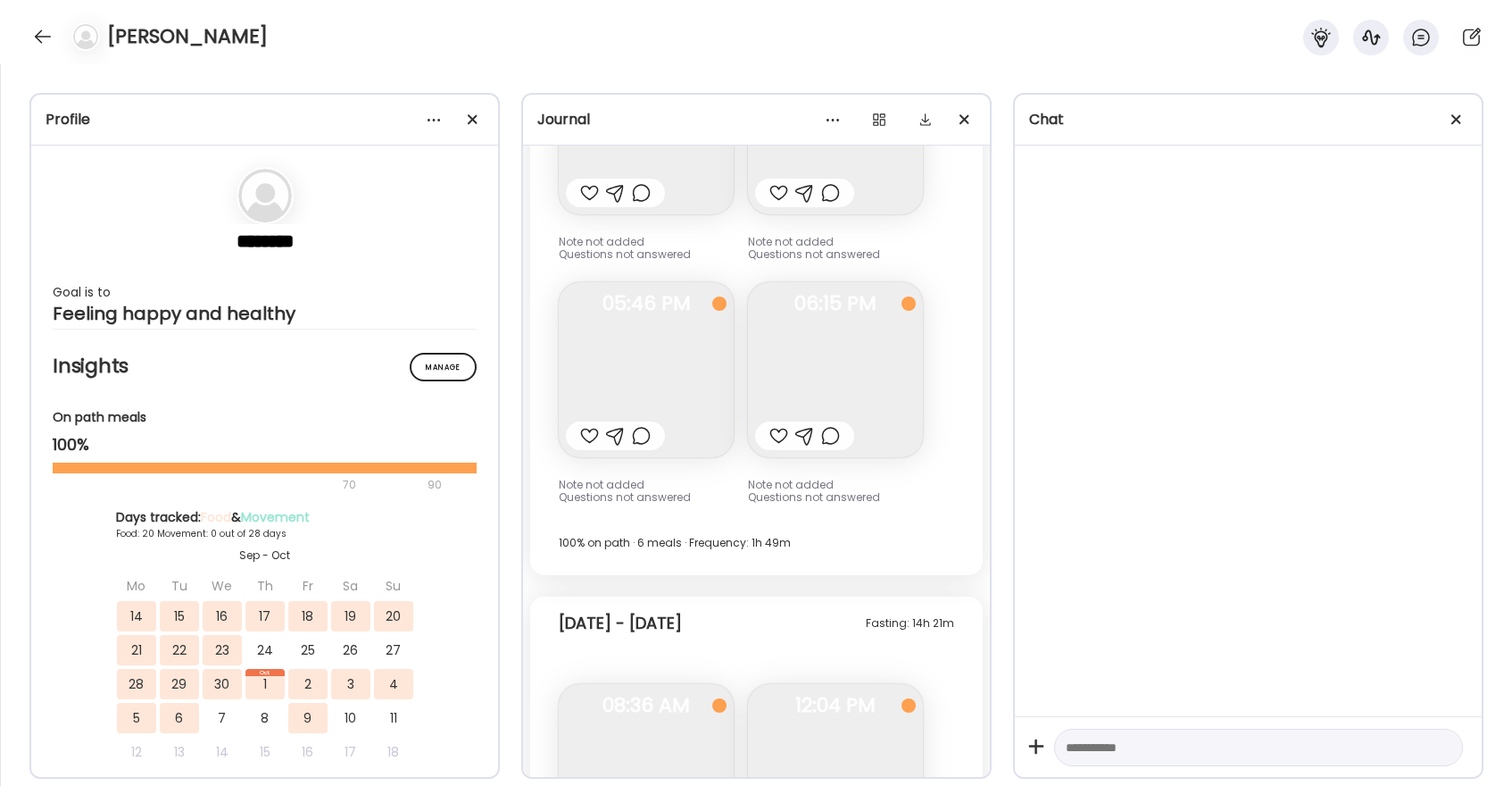
scroll to position [25816, 0]
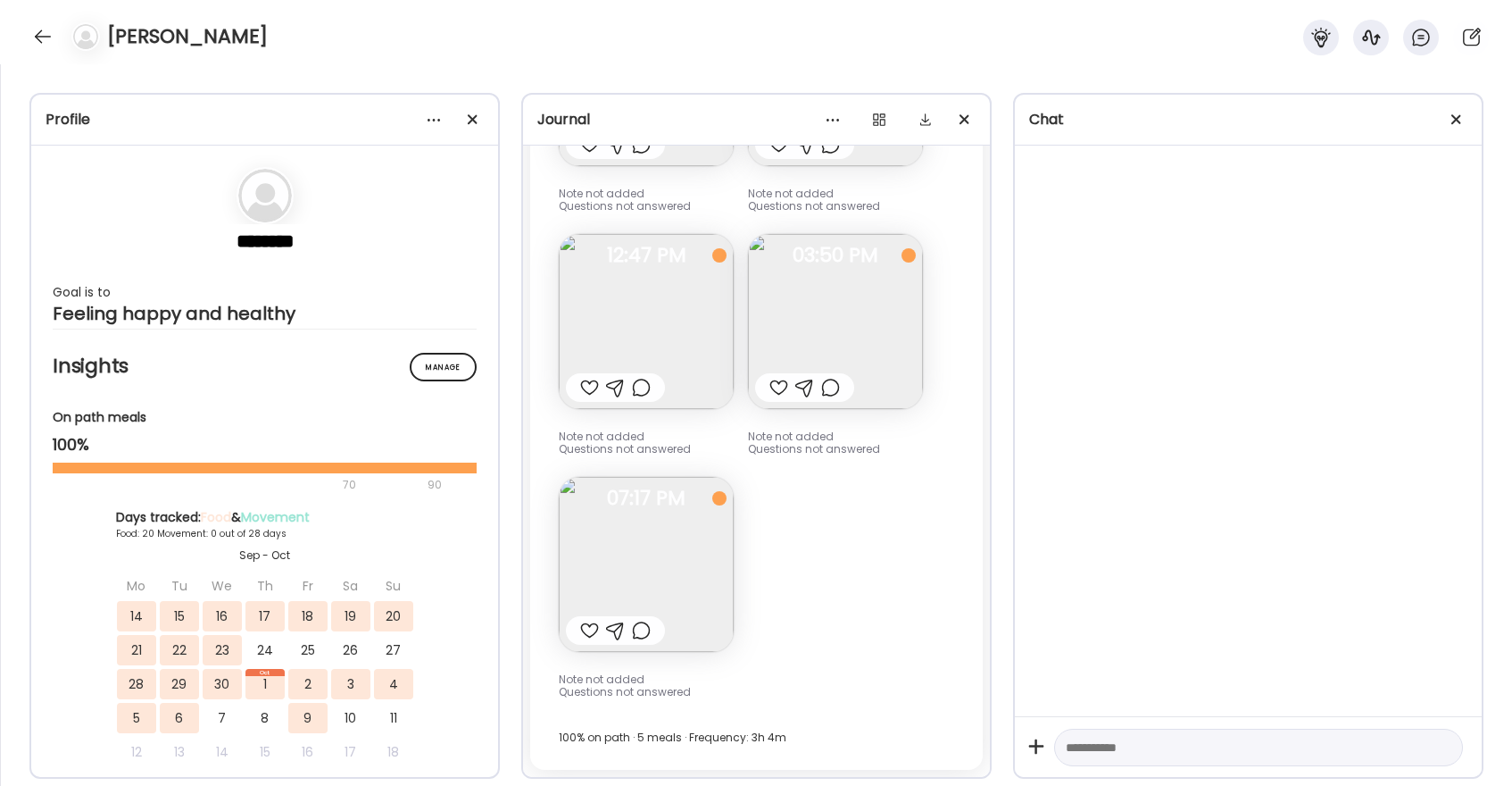
click at [589, 634] on div at bounding box center [589, 630] width 18 height 21
click at [775, 392] on div at bounding box center [778, 387] width 18 height 21
click at [590, 391] on div at bounding box center [589, 387] width 18 height 21
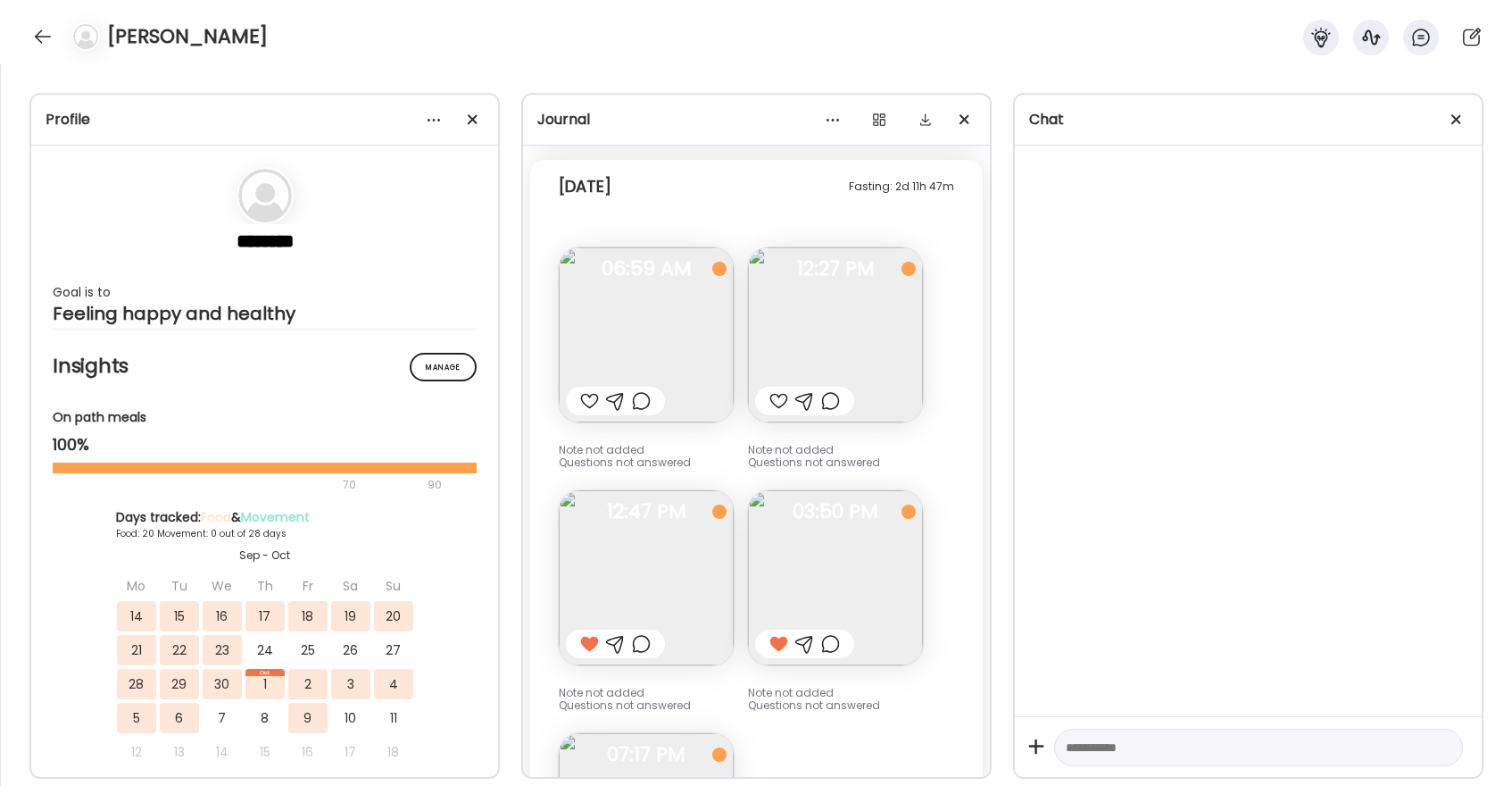
scroll to position [25559, 0]
click at [781, 403] on div at bounding box center [778, 401] width 18 height 21
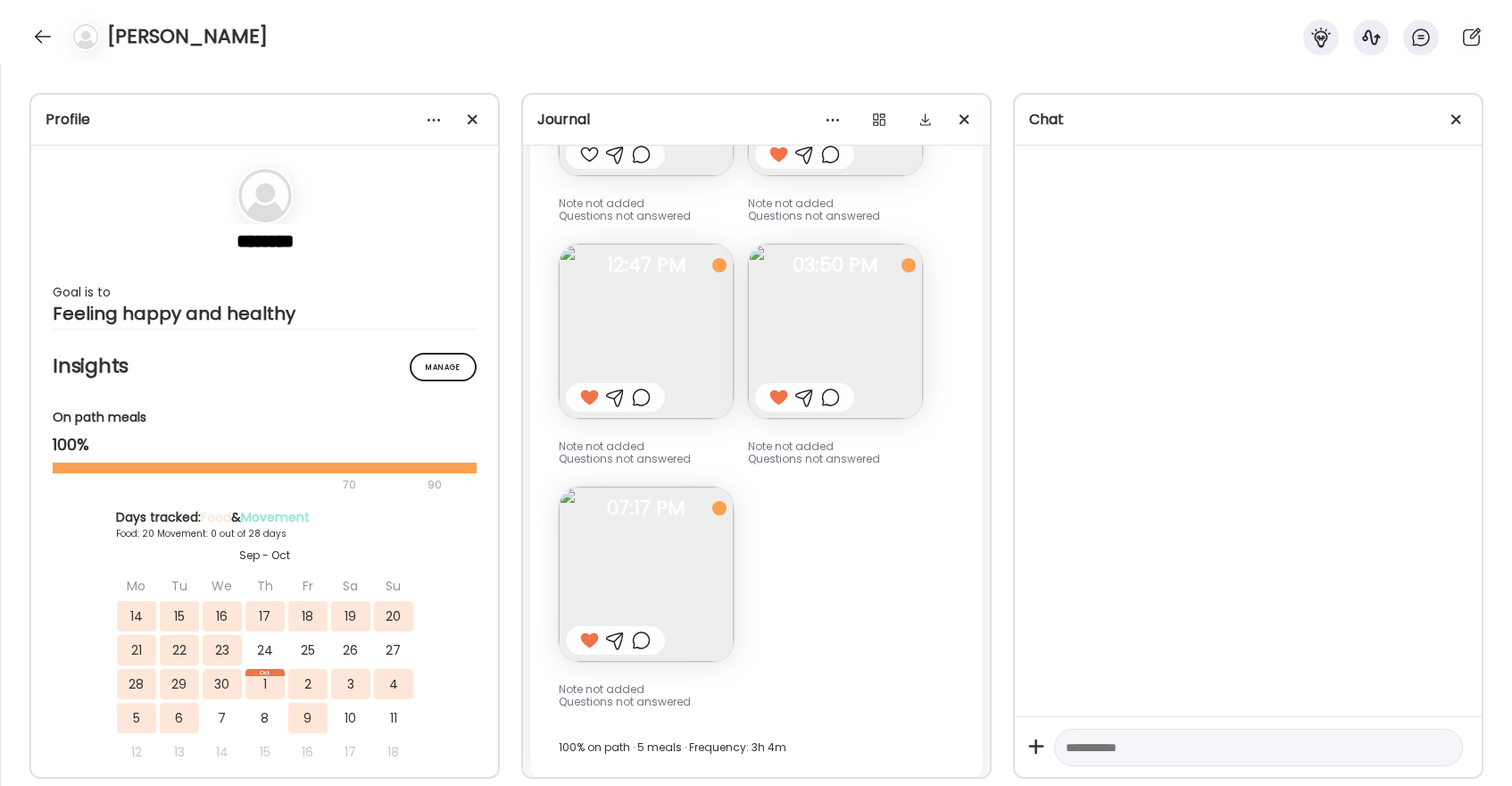
scroll to position [25816, 0]
